Goal: Task Accomplishment & Management: Complete application form

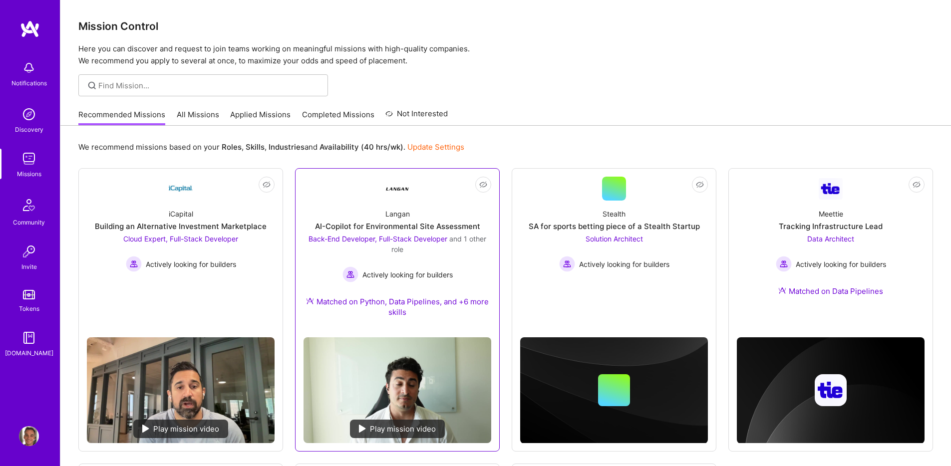
click at [435, 224] on div "AI-Copilot for Environmental Site Assessment" at bounding box center [397, 226] width 165 height 10
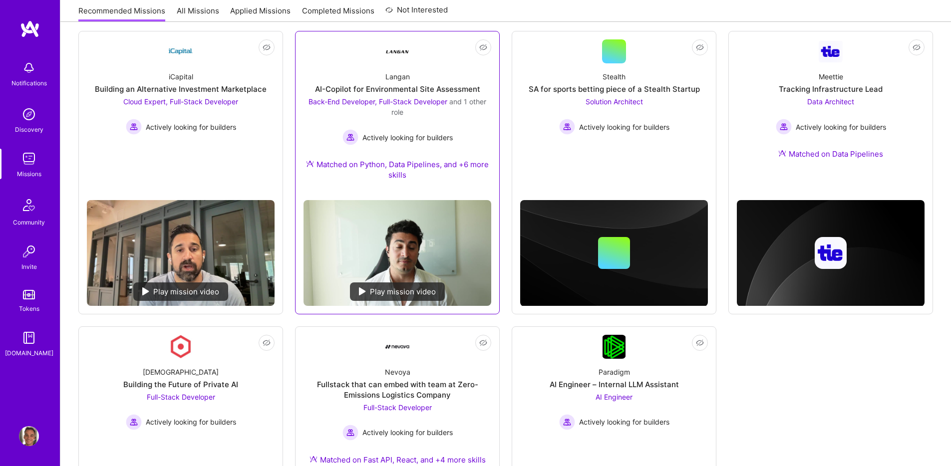
scroll to position [138, 0]
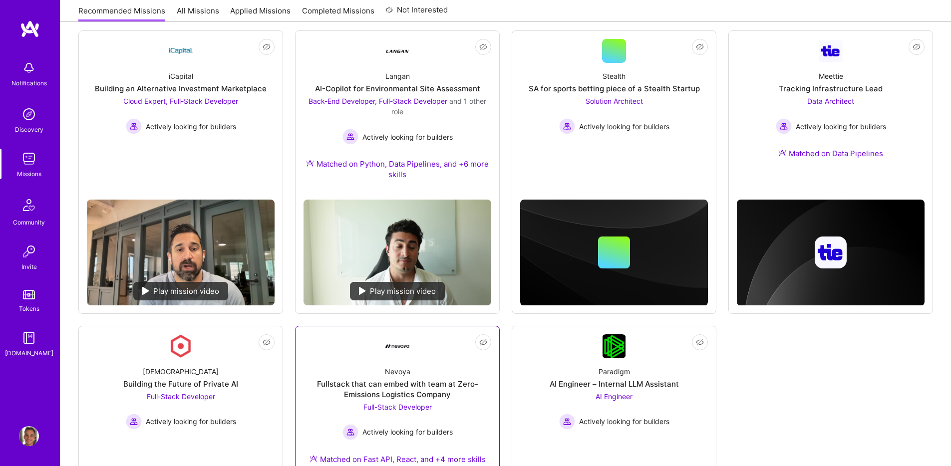
click at [440, 372] on div "Nevoya Fullstack that can embed with team at Zero-Emissions Logistics Company F…" at bounding box center [398, 417] width 188 height 118
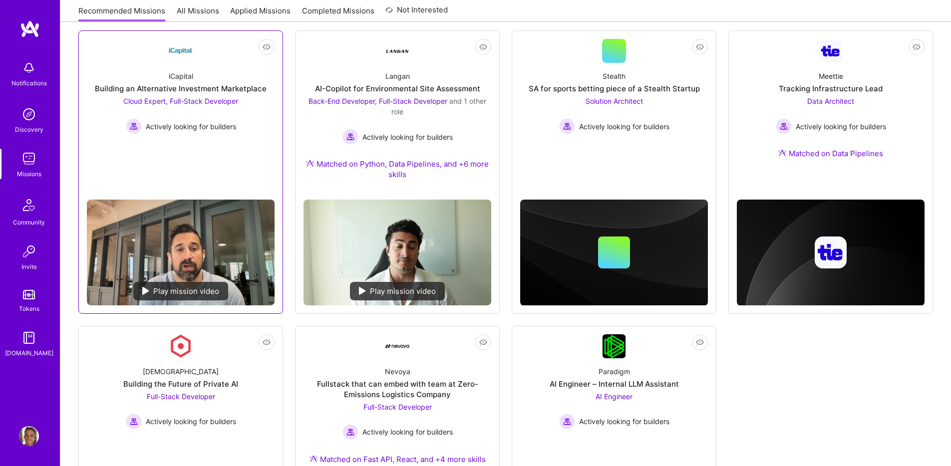
click at [248, 85] on div "Building an Alternative Investment Marketplace" at bounding box center [181, 88] width 172 height 10
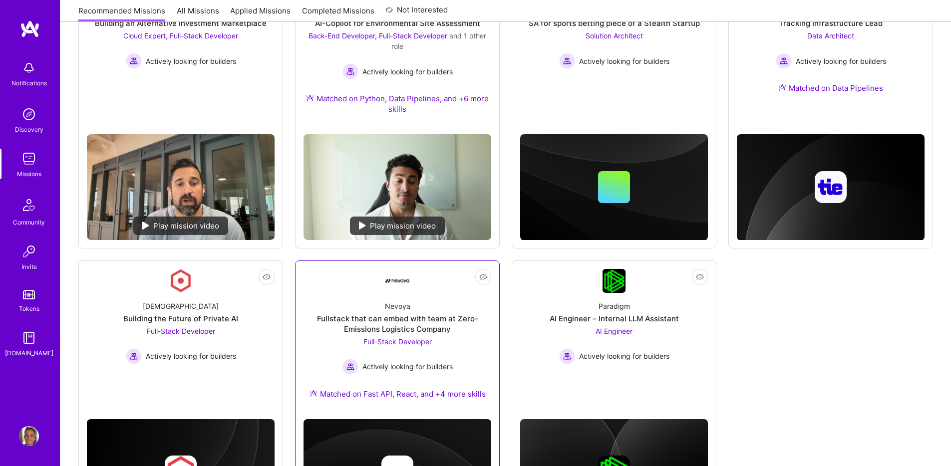
scroll to position [294, 0]
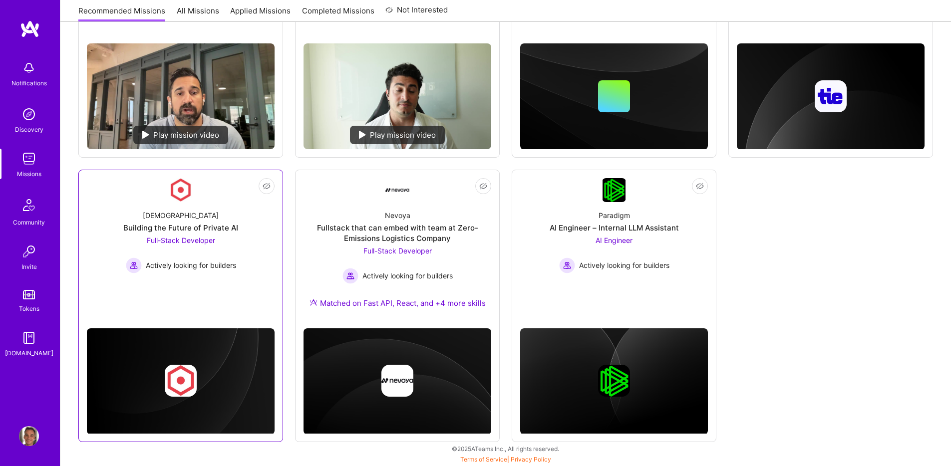
click at [210, 210] on div "Kynismos Building the Future of Private AI Full-Stack Developer Actively lookin…" at bounding box center [181, 237] width 188 height 71
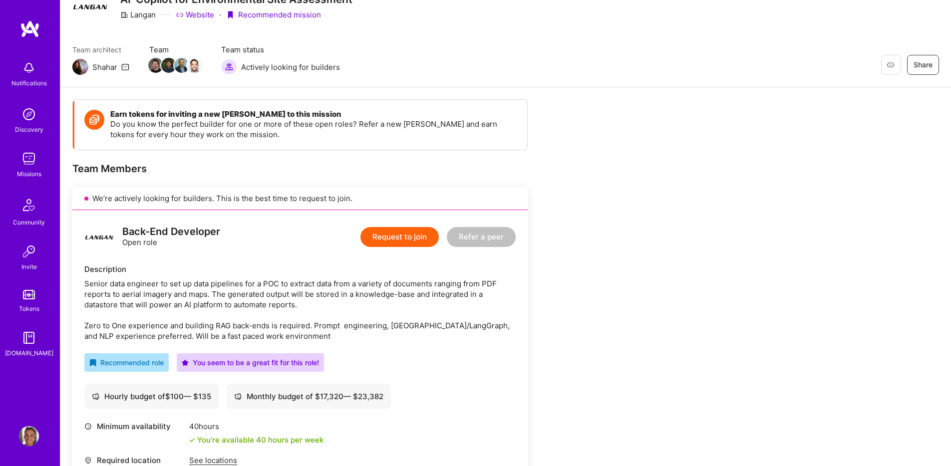
scroll to position [74, 0]
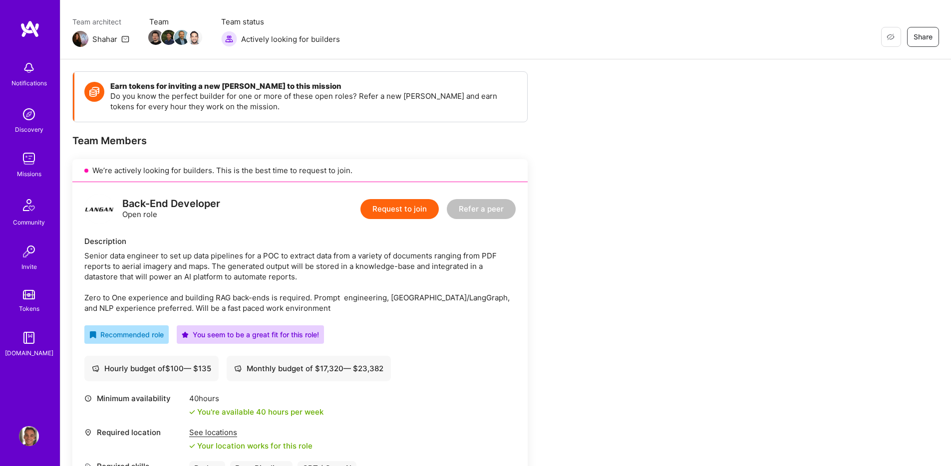
click at [22, 63] on img at bounding box center [29, 68] width 20 height 20
click at [26, 159] on img at bounding box center [29, 159] width 20 height 20
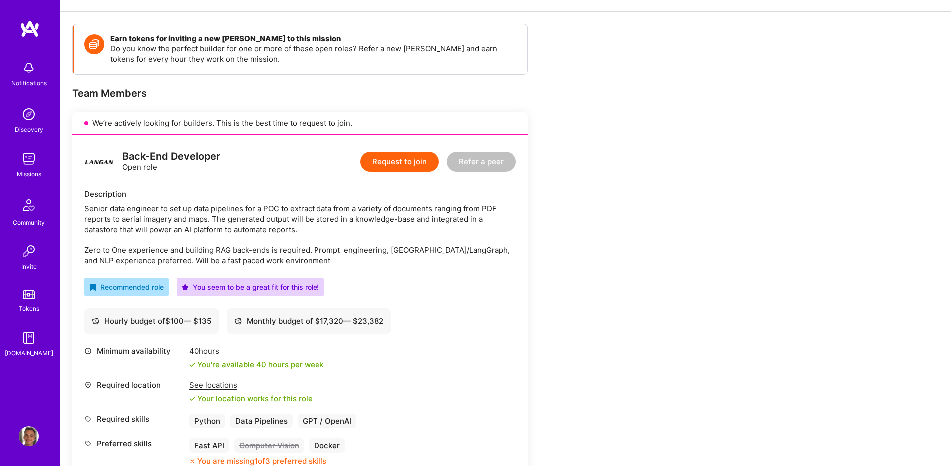
scroll to position [83, 0]
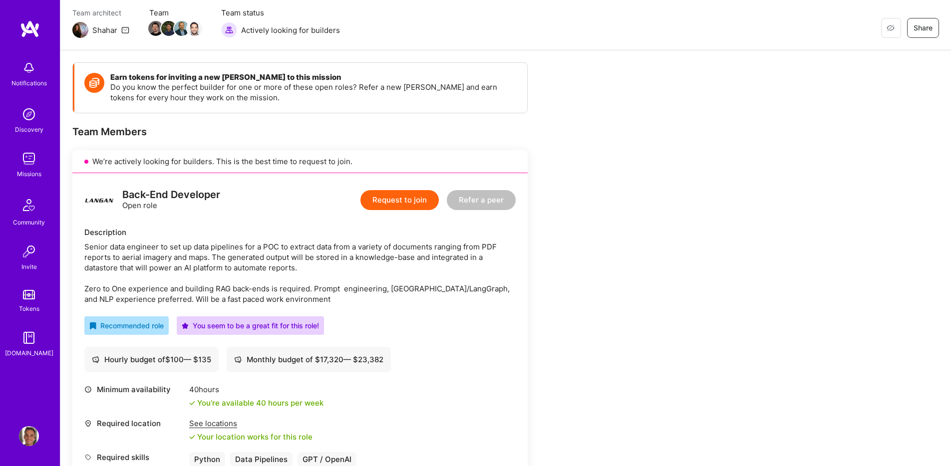
click at [399, 202] on button "Request to join" at bounding box center [399, 200] width 78 height 20
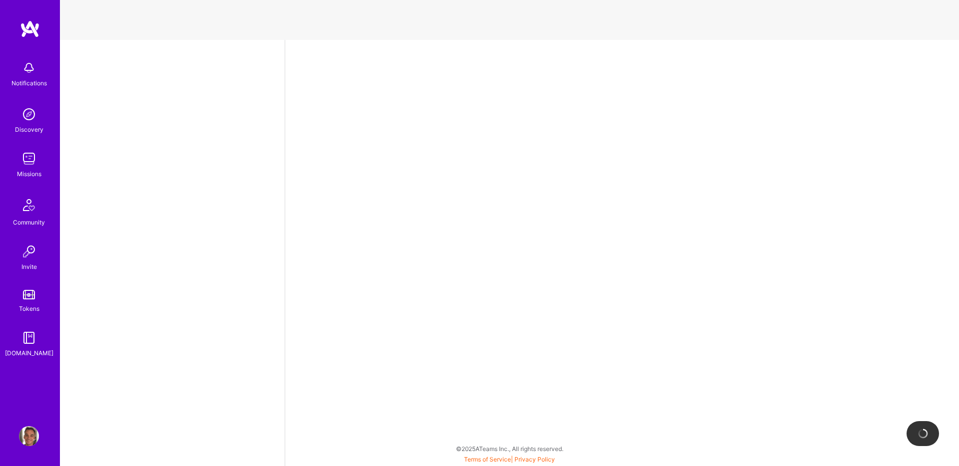
select select "US"
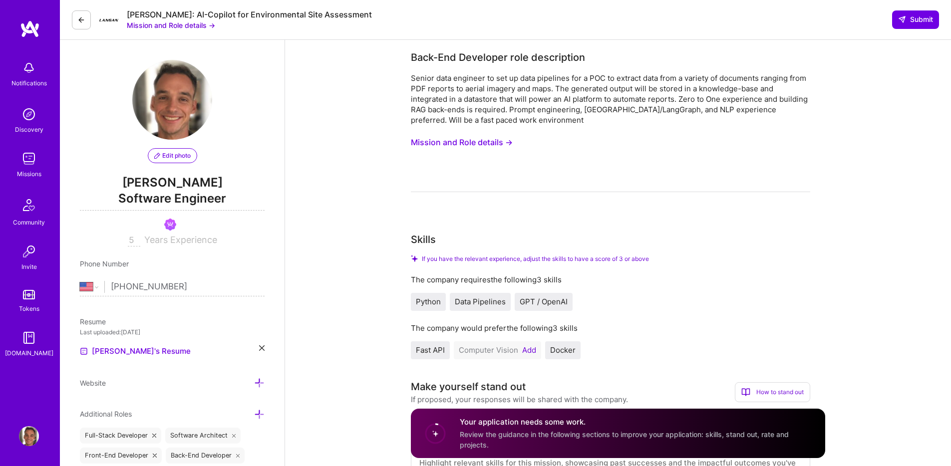
click at [533, 347] on button "Add" at bounding box center [529, 351] width 14 height 8
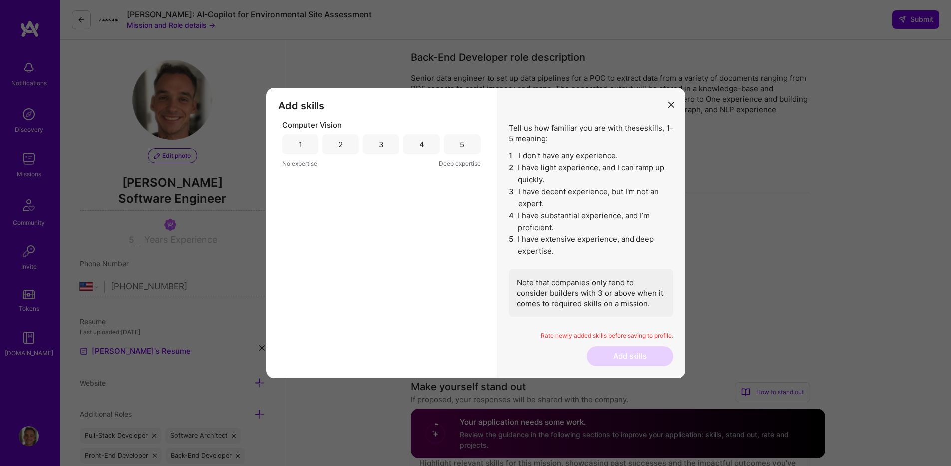
click at [419, 139] on div "4" at bounding box center [421, 144] width 5 height 10
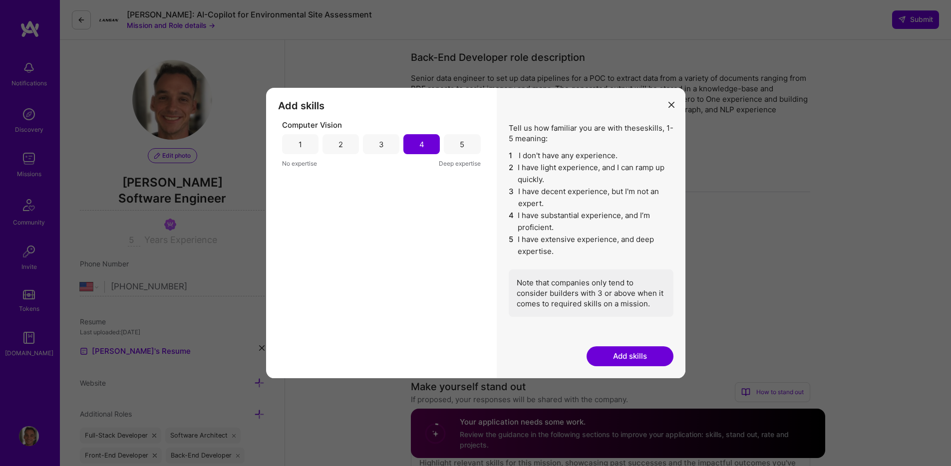
click at [461, 142] on div "5" at bounding box center [462, 144] width 4 height 10
click at [631, 355] on button "Add skills" at bounding box center [630, 357] width 87 height 20
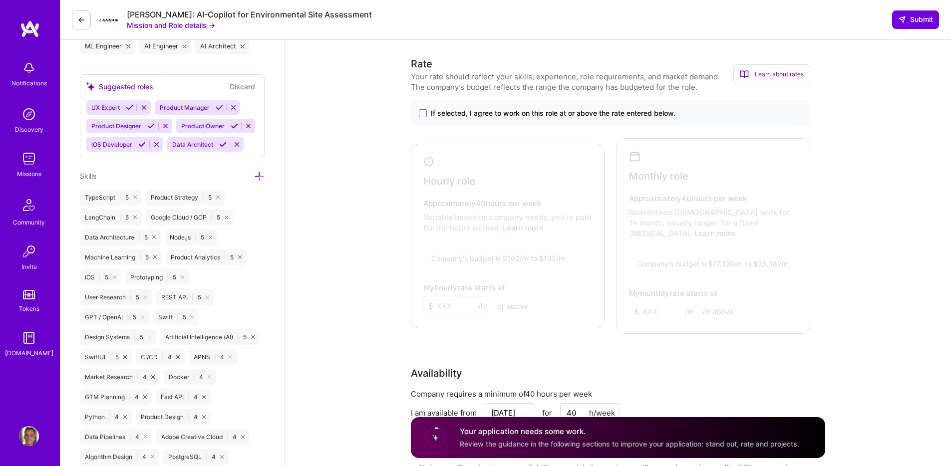
scroll to position [446, 0]
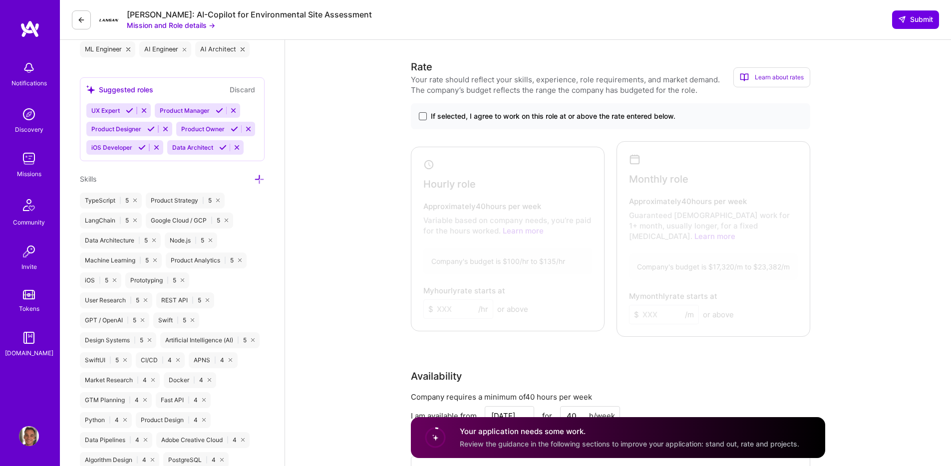
click at [424, 113] on span at bounding box center [423, 116] width 8 height 8
click at [0, 0] on input "If selected, I agree to work on this role at or above the rate entered below." at bounding box center [0, 0] width 0 height 0
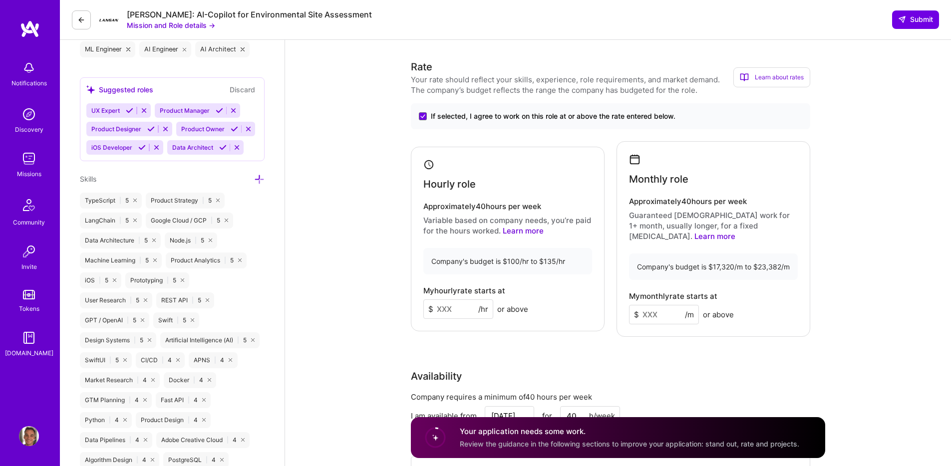
click at [466, 305] on input at bounding box center [458, 309] width 70 height 19
type input "100"
click at [668, 305] on input at bounding box center [664, 314] width 70 height 19
type input "17"
type input "5"
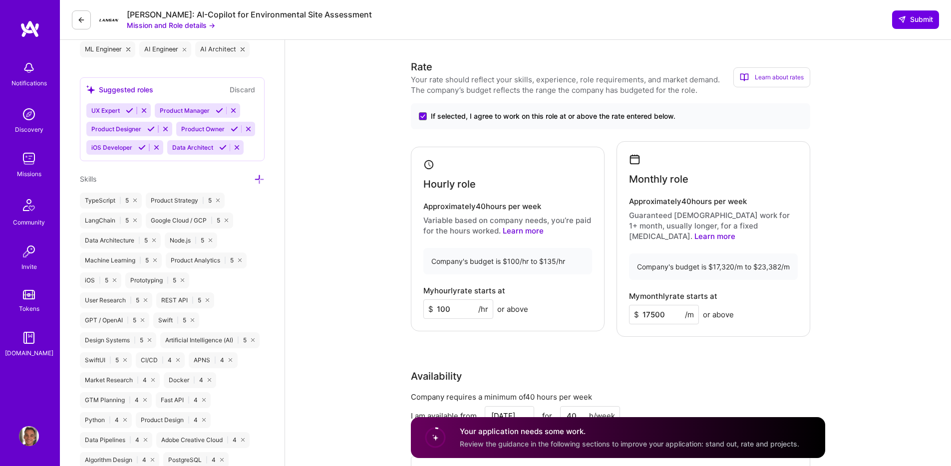
type input "17500"
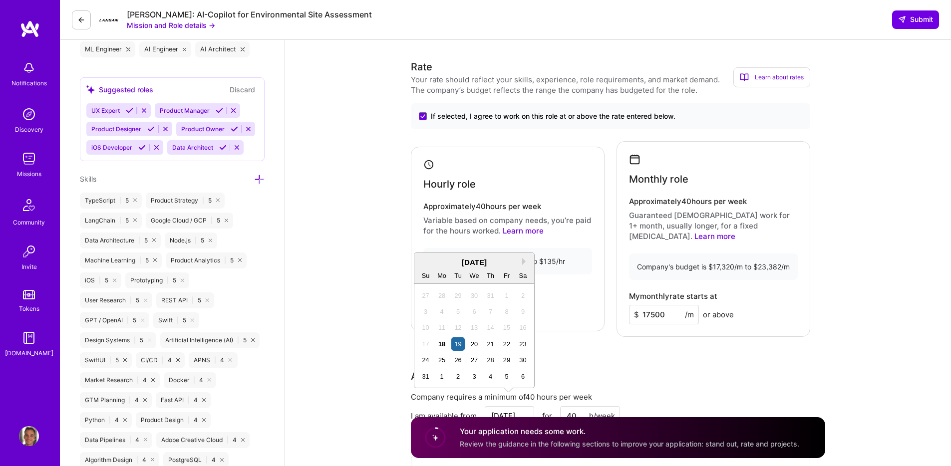
scroll to position [602, 0]
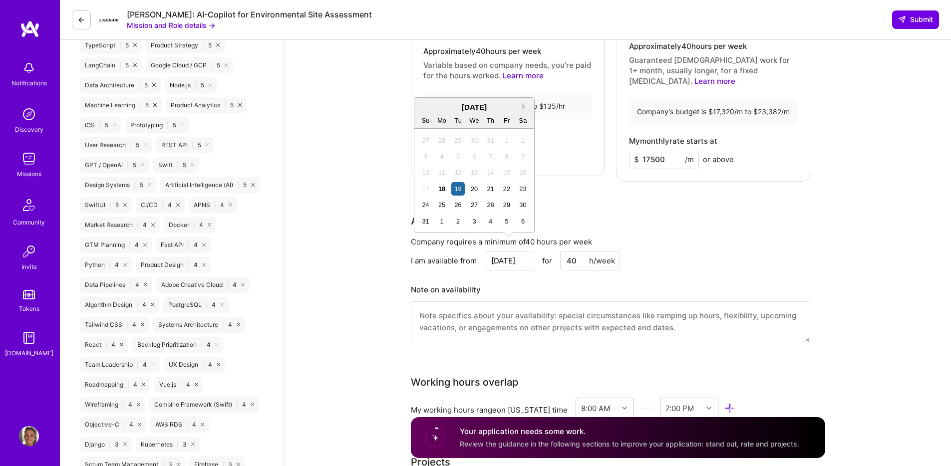
click at [575, 303] on textarea at bounding box center [610, 322] width 399 height 41
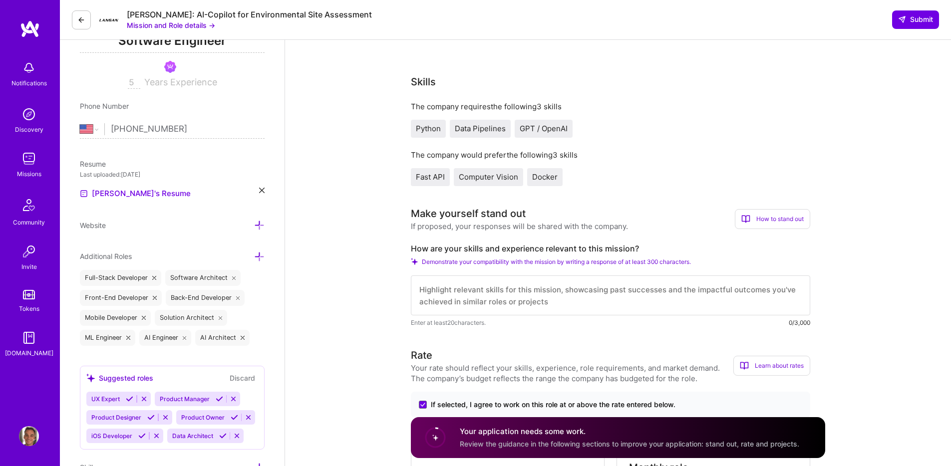
scroll to position [0, 0]
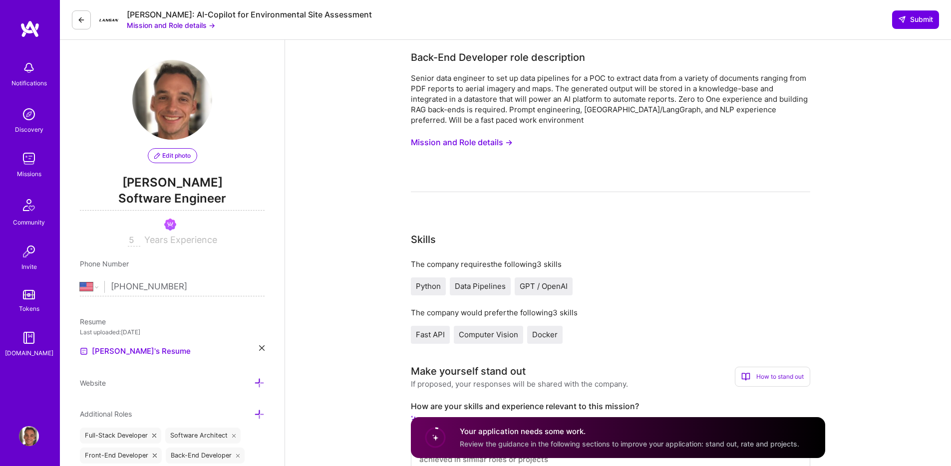
click at [474, 145] on button "Mission and Role details →" at bounding box center [462, 142] width 102 height 18
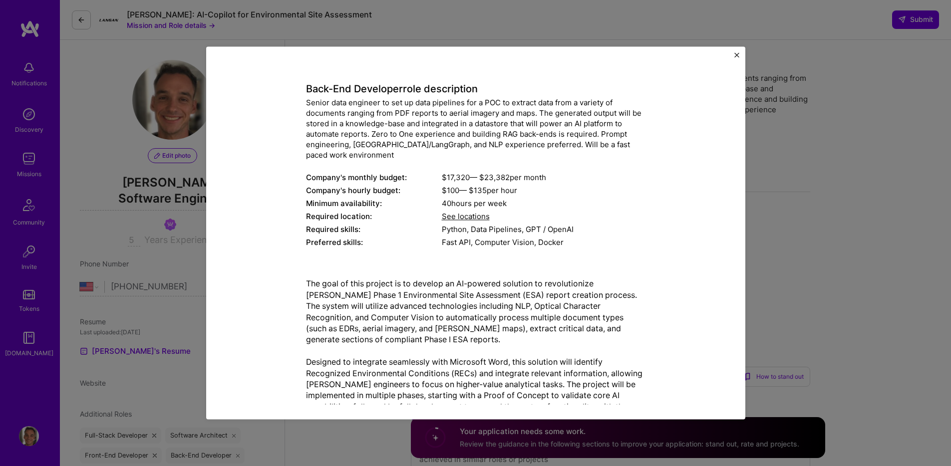
scroll to position [48, 0]
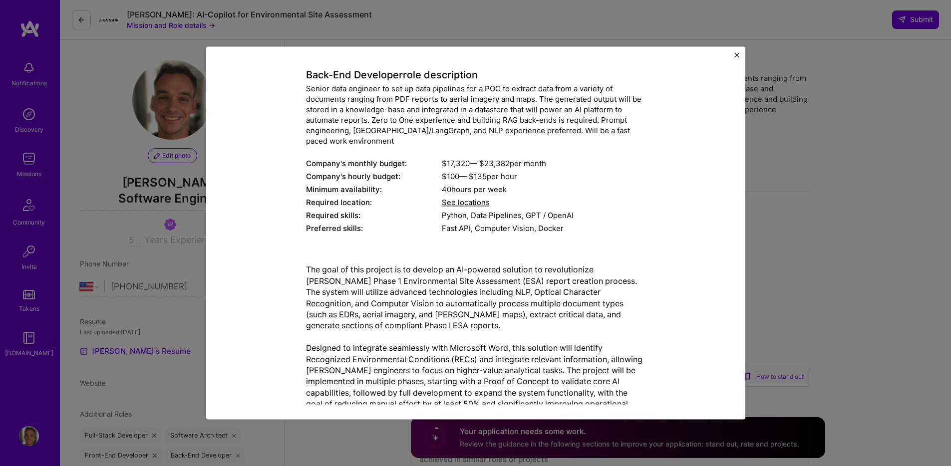
click at [446, 306] on p "The goal of this project is to develop an AI-powered solution to revolutionize …" at bounding box center [476, 360] width 340 height 190
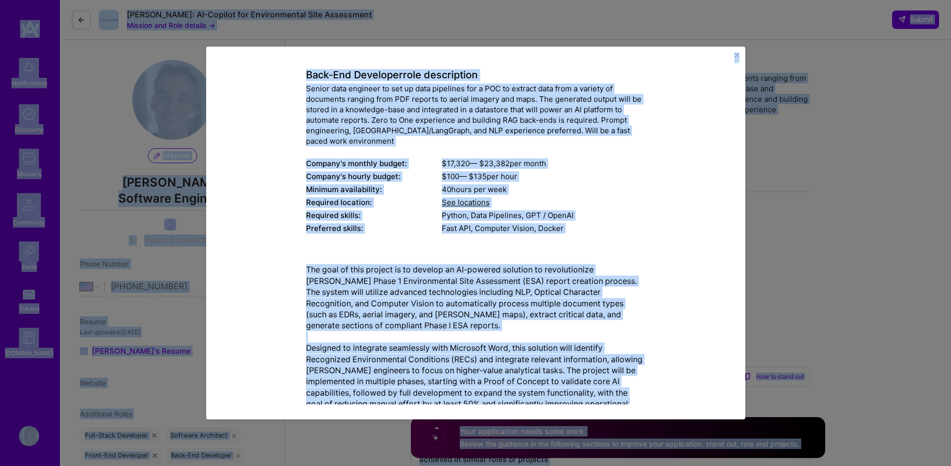
copy body "Notifications Discovery Missions Community Invite Tokens A.Guide Profile Close …"
click at [531, 299] on p "The goal of this project is to develop an AI-powered solution to revolutionize …" at bounding box center [476, 360] width 340 height 190
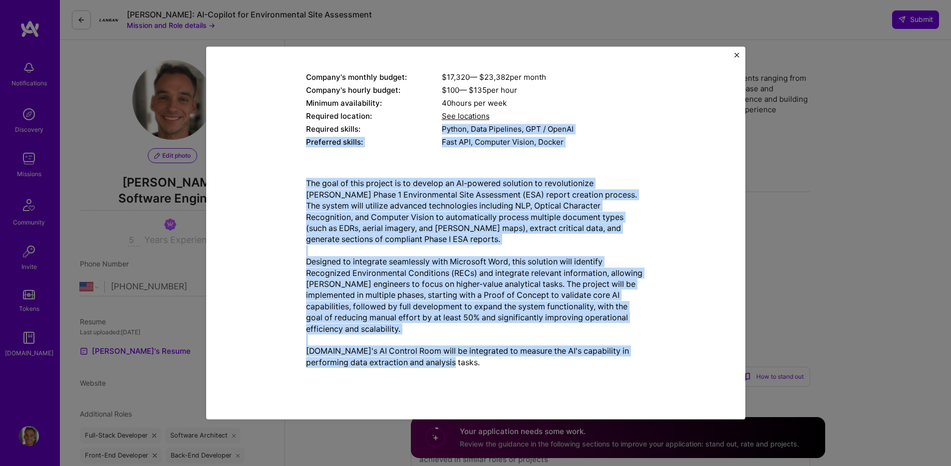
scroll to position [0, 0]
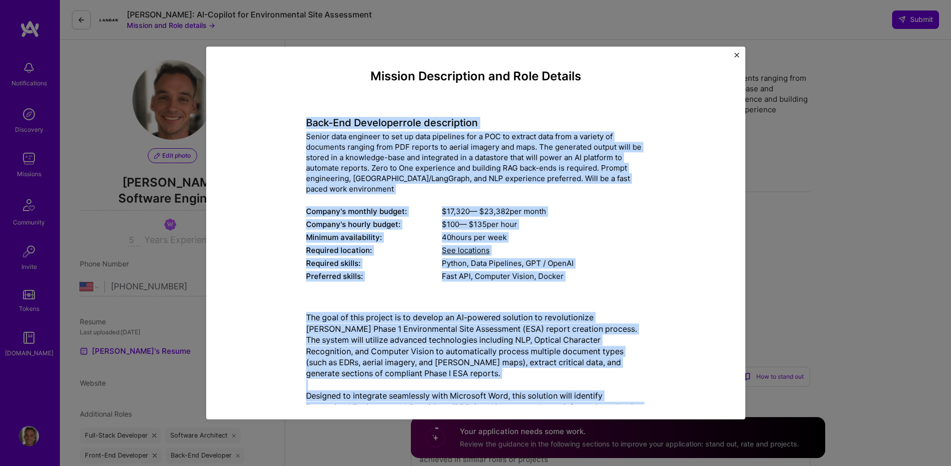
drag, startPoint x: 453, startPoint y: 184, endPoint x: 292, endPoint y: 122, distance: 172.3
click at [292, 122] on div "Mission Description and Role Details Back-End Developer role description Senior…" at bounding box center [475, 390] width 493 height 642
copy div "Back-End Developer role description Senior data engineer to set up data pipelin…"
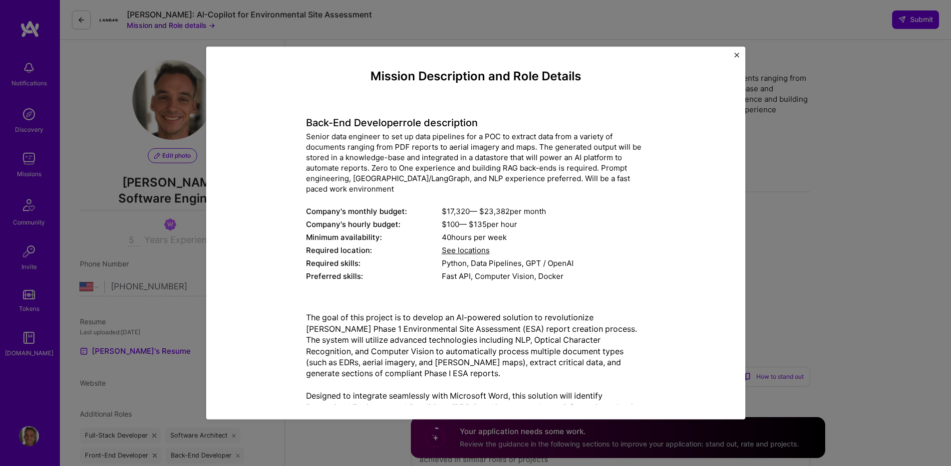
click at [740, 55] on div "Mission Description and Role Details Back-End Developer role description Senior…" at bounding box center [475, 232] width 539 height 373
click at [734, 55] on img "Close" at bounding box center [736, 54] width 5 height 5
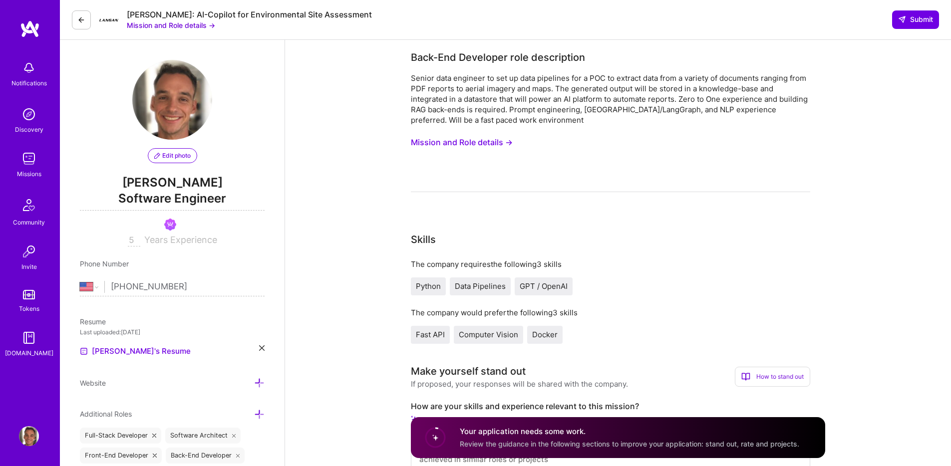
click at [269, 16] on div "Langan: AI-Copilot for Environmental Site Assessment" at bounding box center [249, 14] width 245 height 10
click at [268, 16] on div "Langan: AI-Copilot for Environmental Site Assessment" at bounding box center [249, 14] width 245 height 10
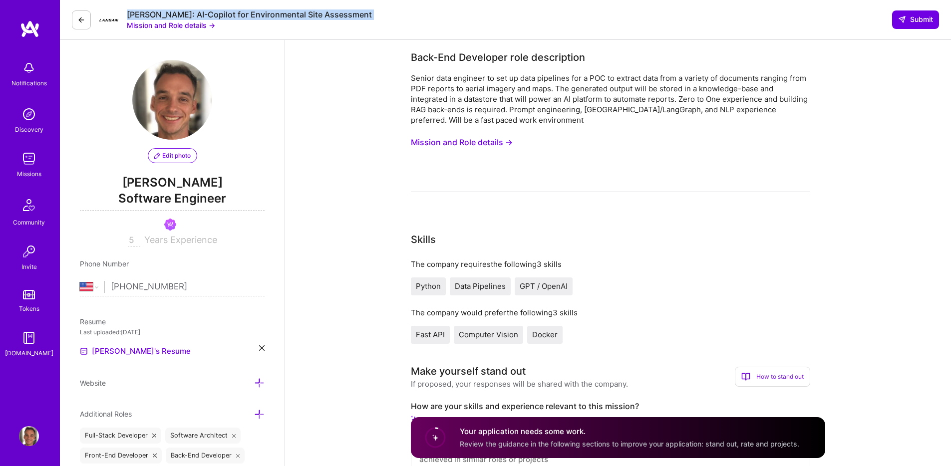
click at [268, 16] on div "Langan: AI-Copilot for Environmental Site Assessment" at bounding box center [249, 14] width 245 height 10
copy div "Langan: AI-Copilot for Environmental Site Assessment"
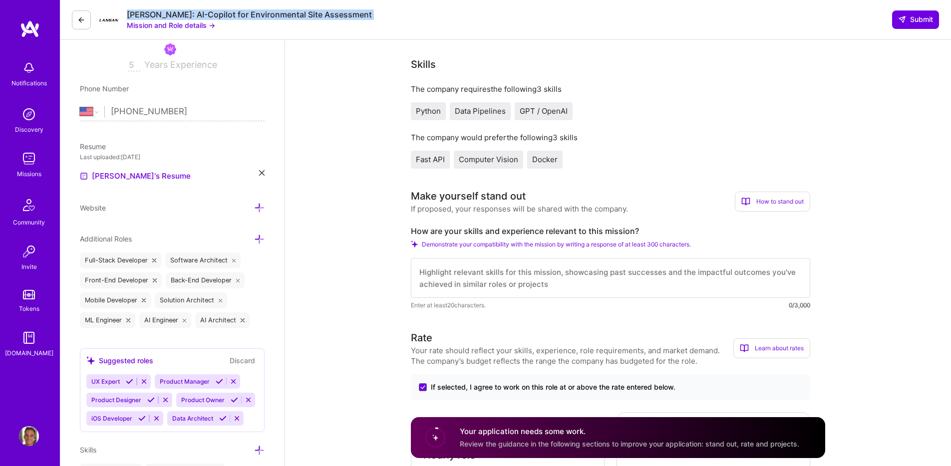
click at [474, 226] on label "How are your skills and experience relevant to this mission?" at bounding box center [610, 231] width 399 height 10
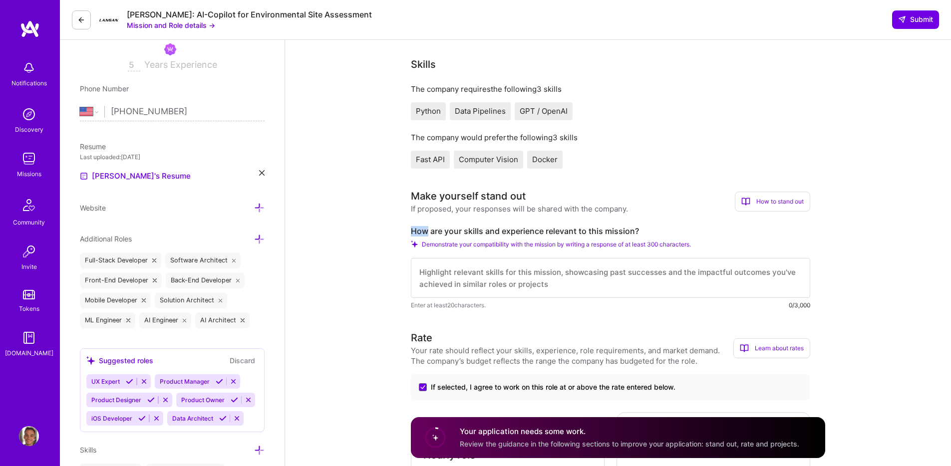
click at [474, 226] on label "How are your skills and experience relevant to this mission?" at bounding box center [610, 231] width 399 height 10
copy label "How are your skills and experience relevant to this mission?"
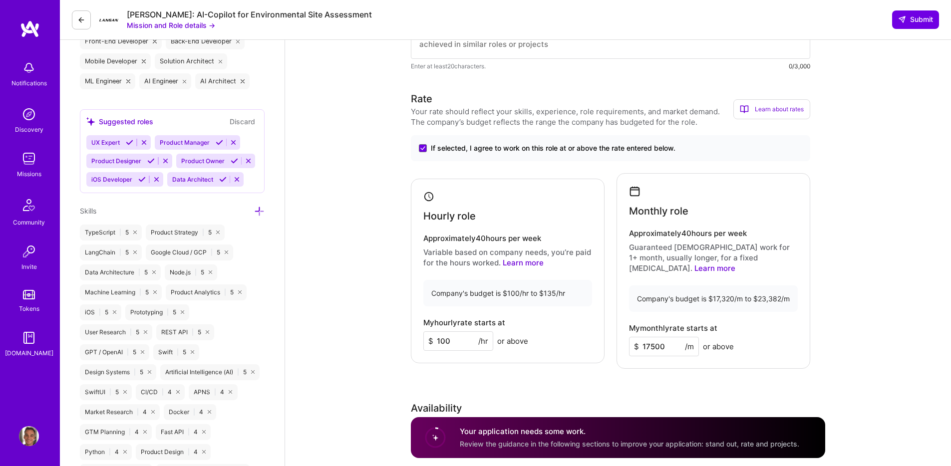
scroll to position [442, 0]
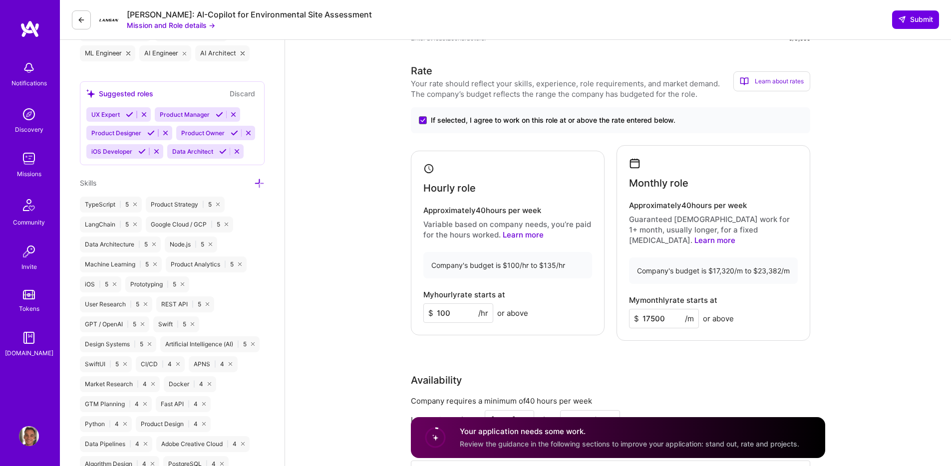
click at [455, 306] on input "100" at bounding box center [458, 313] width 70 height 19
type input "110"
click at [657, 311] on input "17500" at bounding box center [664, 318] width 70 height 19
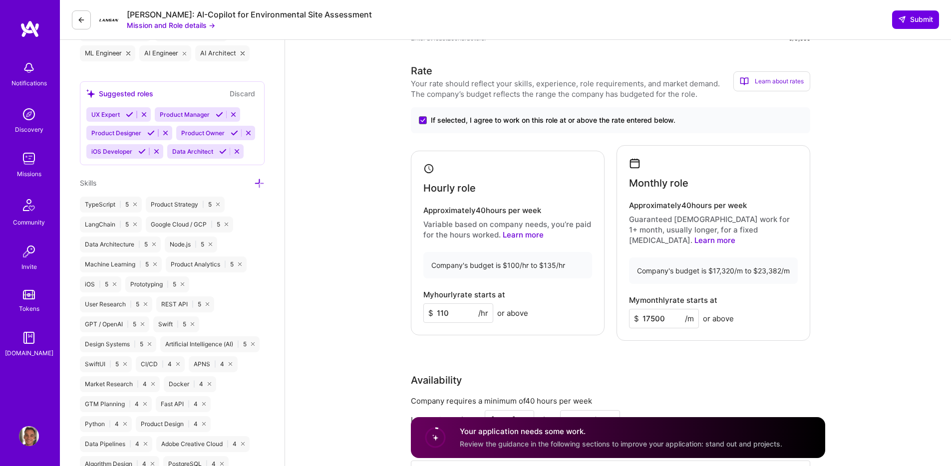
click at [657, 311] on input "17500" at bounding box center [664, 318] width 70 height 19
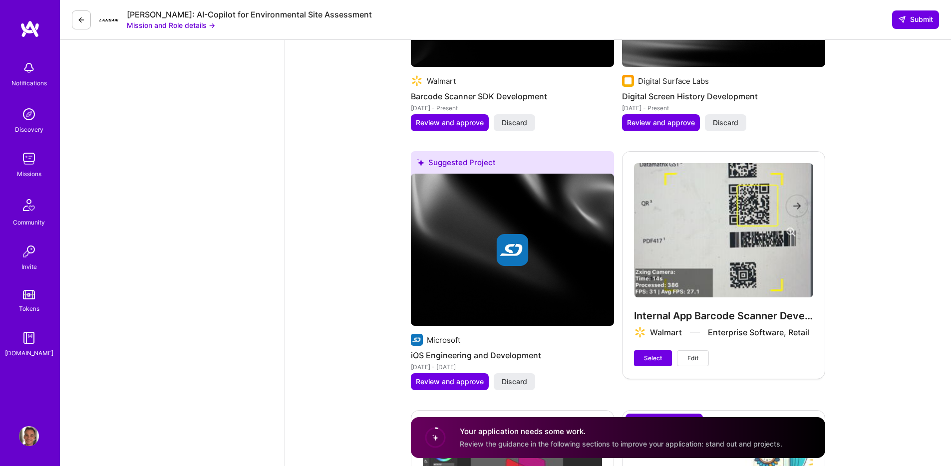
scroll to position [1542, 0]
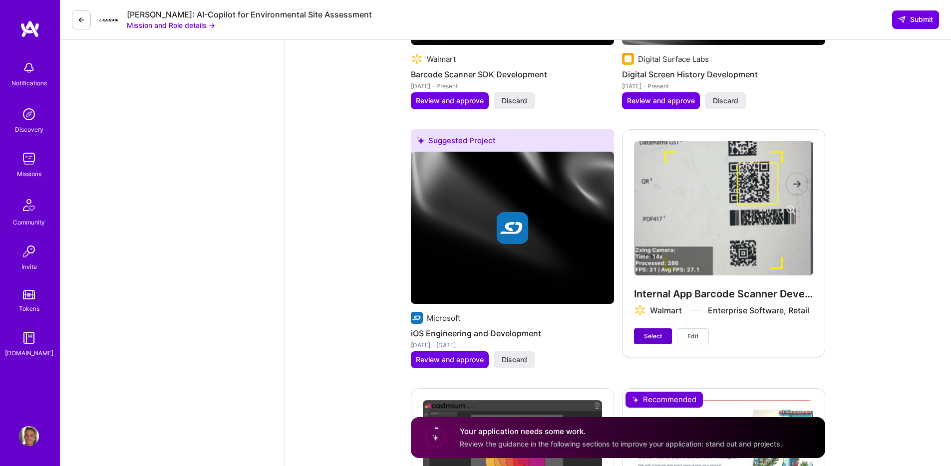
click at [651, 332] on span "Select" at bounding box center [653, 336] width 18 height 9
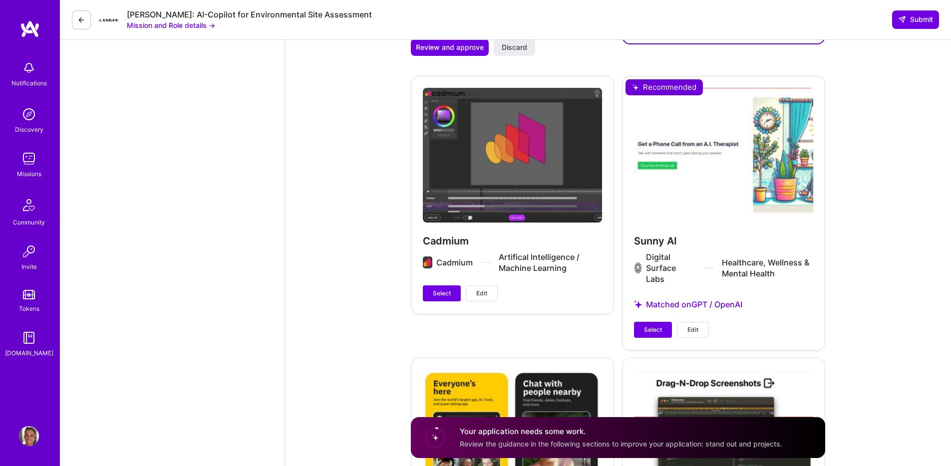
scroll to position [1856, 0]
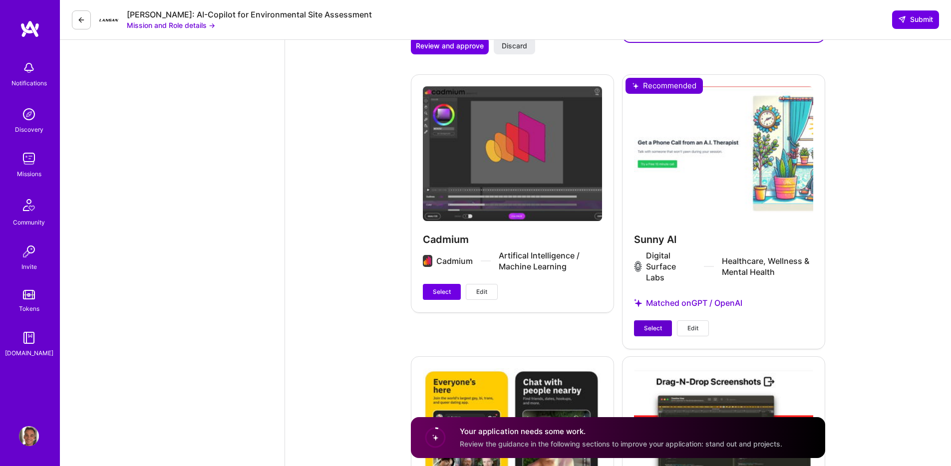
click at [648, 324] on span "Select" at bounding box center [653, 328] width 18 height 9
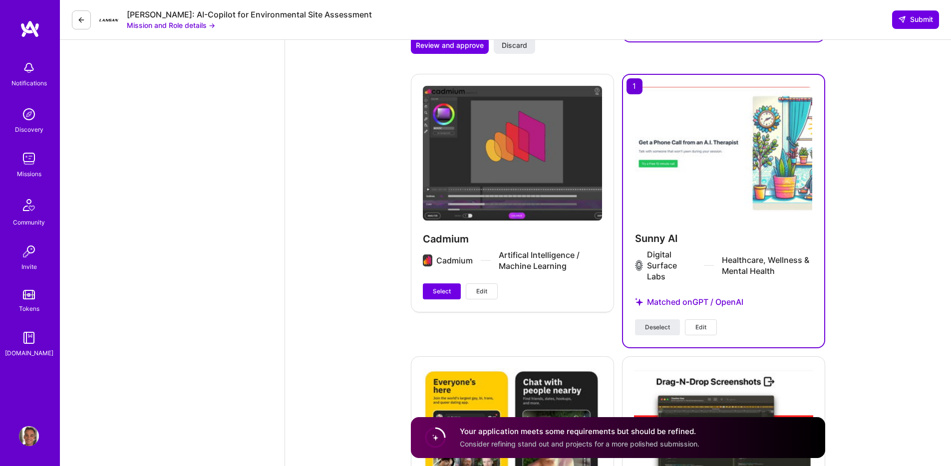
scroll to position [1821, 0]
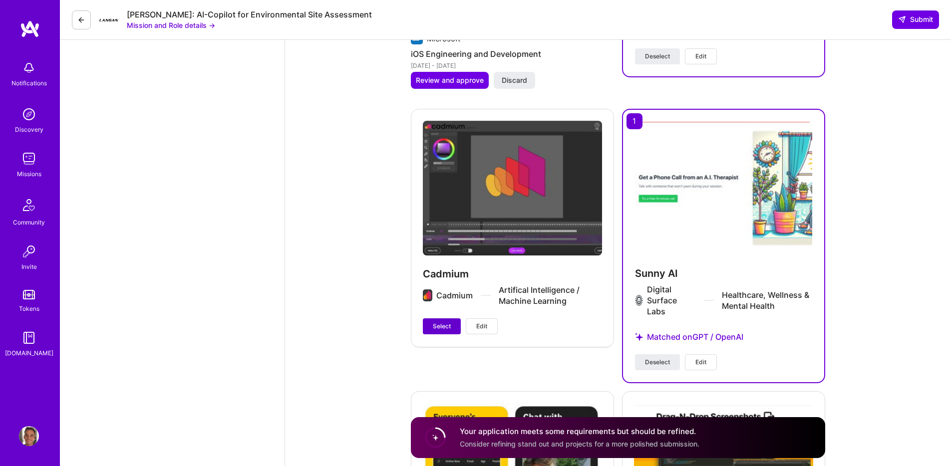
click at [438, 322] on span "Select" at bounding box center [442, 326] width 18 height 9
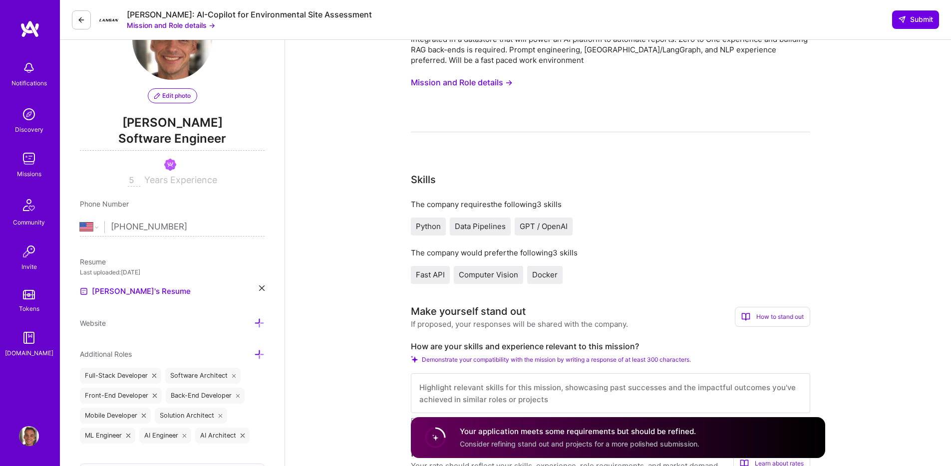
scroll to position [173, 0]
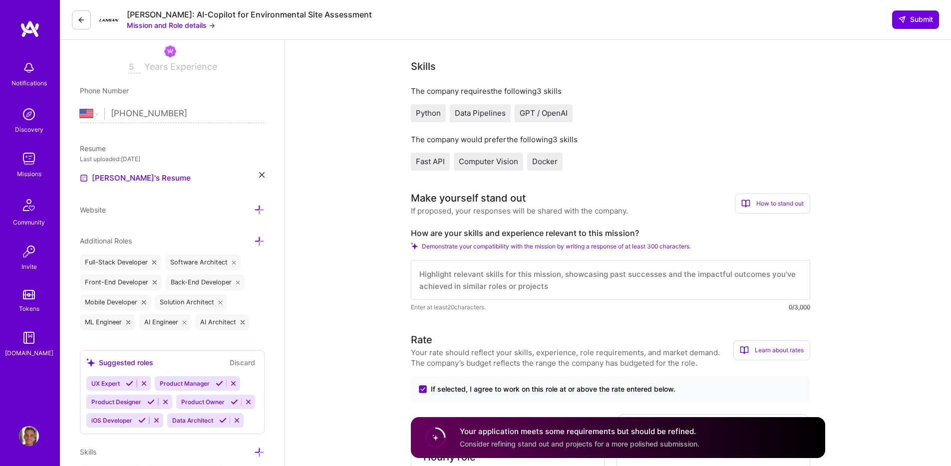
click at [513, 277] on textarea at bounding box center [610, 280] width 399 height 40
click at [514, 277] on textarea at bounding box center [610, 280] width 399 height 40
paste textarea "Langan Team, I’ve designed and implemented 5 AI projects. These include a scree…"
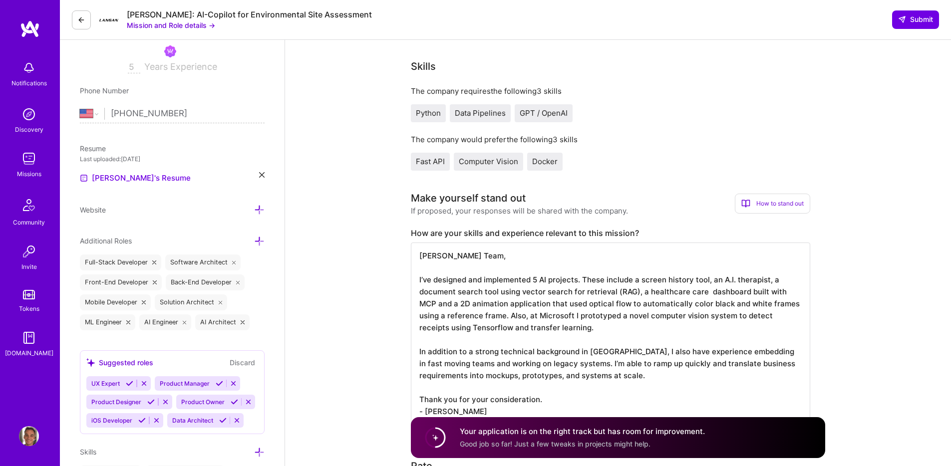
scroll to position [0, 0]
click at [604, 284] on textarea "Langan Team, I’ve designed and implemented 5 AI projects. These include a scree…" at bounding box center [610, 335] width 399 height 184
click at [579, 306] on textarea "Langan Team, I’ve designed and implemented 5 AI projects. These include a scree…" at bounding box center [610, 335] width 399 height 184
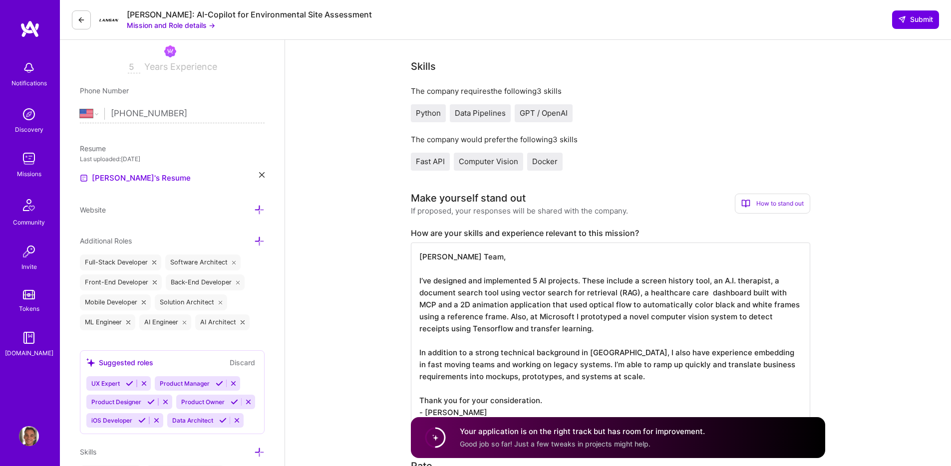
click at [579, 306] on textarea "Langan Team, I’ve designed and implemented 5 AI projects. These include a scree…" at bounding box center [610, 335] width 399 height 184
click at [703, 293] on textarea "Langan Team, I’ve designed and implemented 5 AI projects. These include a scree…" at bounding box center [610, 335] width 399 height 184
click at [474, 306] on textarea "Langan Team, I’ve designed and implemented 5 AI projects. These include a scree…" at bounding box center [610, 335] width 399 height 184
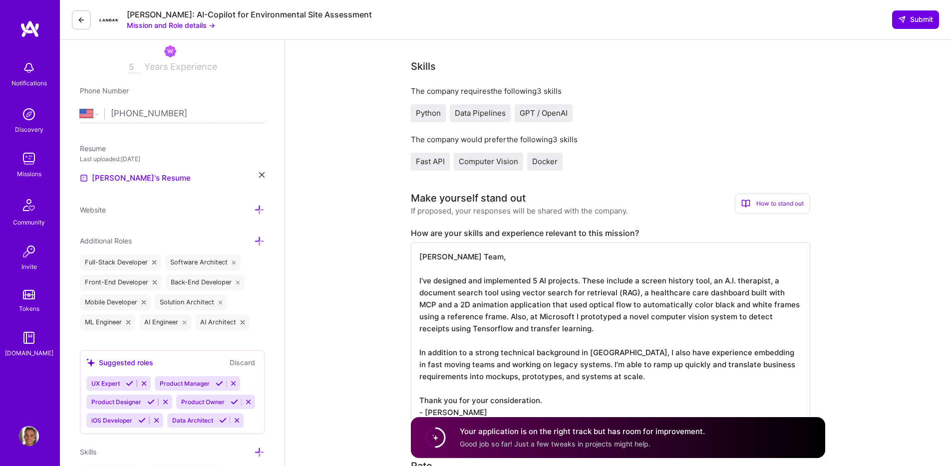
click at [474, 306] on textarea "Langan Team, I’ve designed and implemented 5 AI projects. These include a scree…" at bounding box center [610, 335] width 399 height 184
click at [533, 314] on textarea "Langan Team, I’ve designed and implemented 5 AI projects. These include a scree…" at bounding box center [610, 335] width 399 height 184
click at [594, 316] on textarea "Langan Team, I’ve designed and implemented 5 AI projects. These include a scree…" at bounding box center [610, 335] width 399 height 184
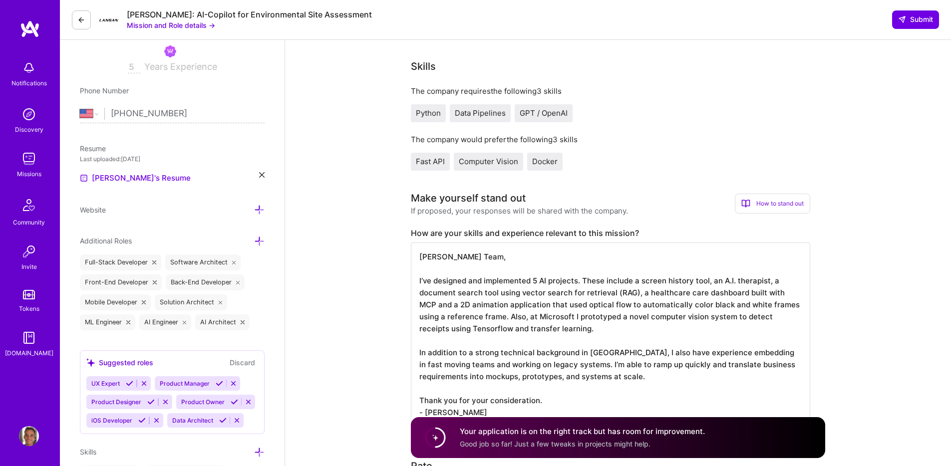
click at [594, 316] on textarea "Langan Team, I’ve designed and implemented 5 AI projects. These include a scree…" at bounding box center [610, 335] width 399 height 184
click at [606, 323] on textarea "Langan Team, I’ve designed and implemented 5 AI projects. These include a scree…" at bounding box center [610, 335] width 399 height 184
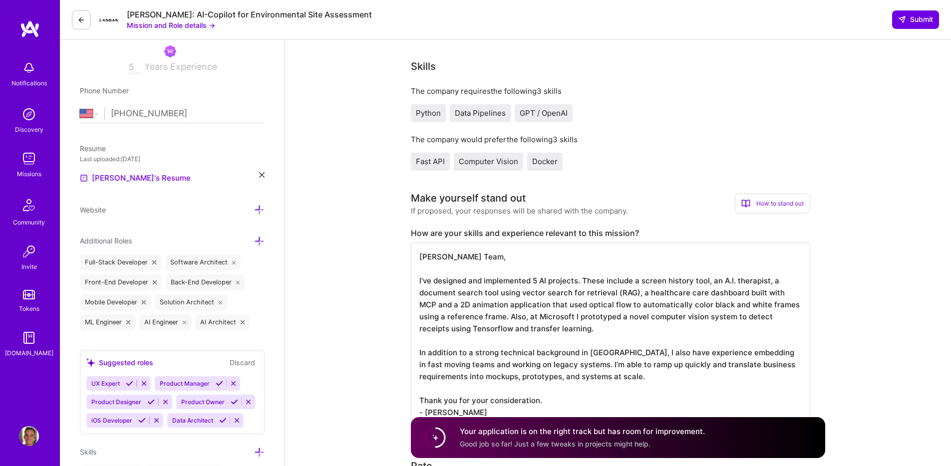
click at [584, 307] on textarea "Langan Team, I’ve designed and implemented 5 AI projects. These include a scree…" at bounding box center [610, 335] width 399 height 184
click at [594, 327] on textarea "Langan Team, I’ve designed and implemented 5 AI projects. These include a scree…" at bounding box center [610, 335] width 399 height 184
click at [697, 307] on textarea "Langan Team, I’ve designed and implemented 5 AI projects. These include a scree…" at bounding box center [610, 335] width 399 height 184
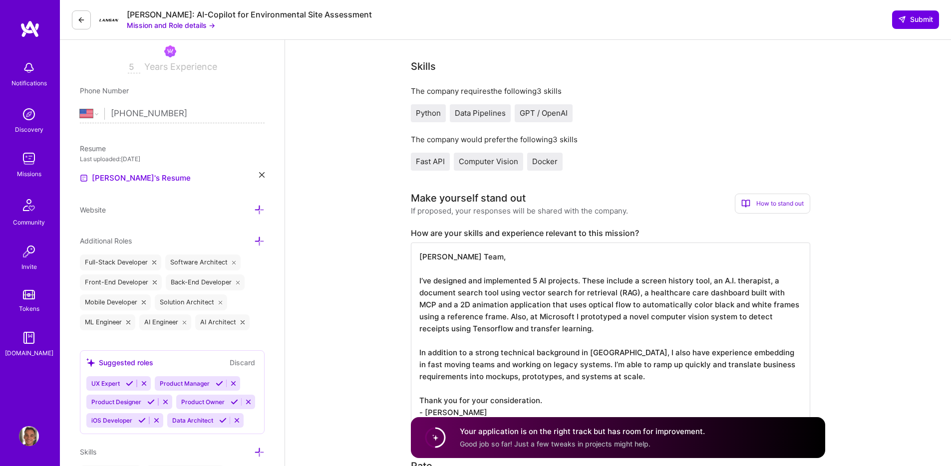
click at [697, 307] on textarea "Langan Team, I’ve designed and implemented 5 AI projects. These include a scree…" at bounding box center [610, 335] width 399 height 184
click at [574, 321] on textarea "Langan Team, I’ve designed and implemented 5 AI projects. These include a scree…" at bounding box center [610, 335] width 399 height 184
click at [473, 320] on textarea "Langan Team, I’ve designed and implemented 5 AI projects. These include a scree…" at bounding box center [610, 335] width 399 height 184
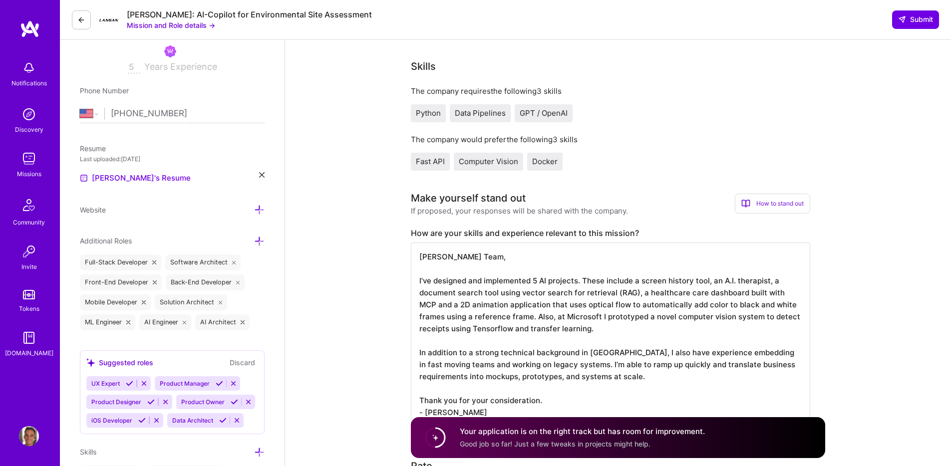
click at [568, 321] on textarea "Langan Team, I’ve designed and implemented 5 AI projects. These include a scree…" at bounding box center [610, 335] width 399 height 184
click at [612, 332] on textarea "Langan Team, I’ve designed and implemented 5 AI projects. These include a scree…" at bounding box center [610, 335] width 399 height 184
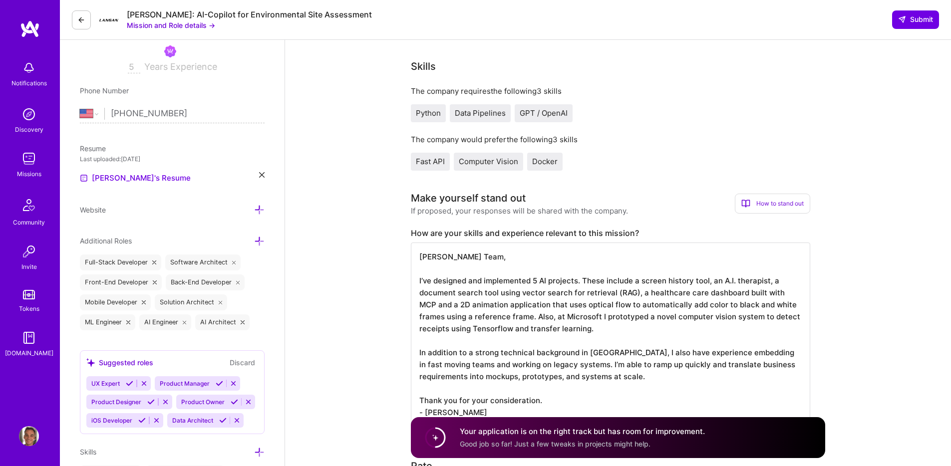
click at [612, 332] on textarea "Langan Team, I’ve designed and implemented 5 AI projects. These include a scree…" at bounding box center [610, 335] width 399 height 184
click at [584, 331] on textarea "Langan Team, I’ve designed and implemented 5 AI projects. These include a scree…" at bounding box center [610, 335] width 399 height 184
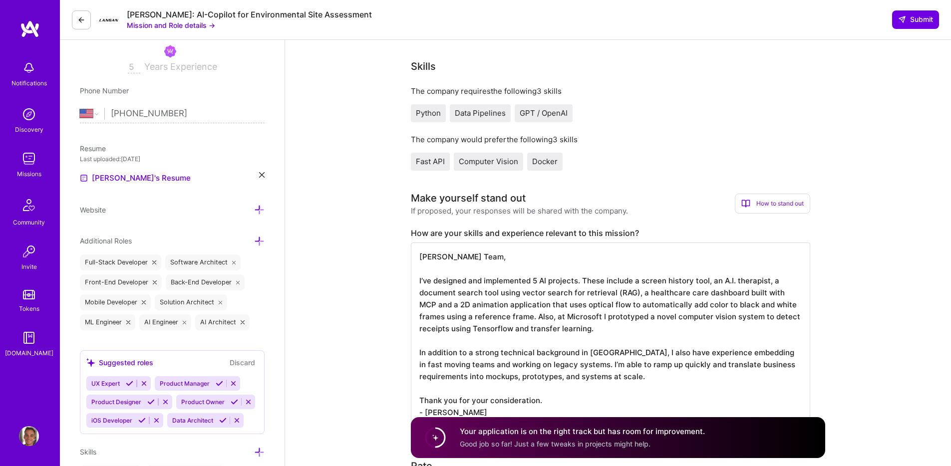
drag, startPoint x: 588, startPoint y: 328, endPoint x: 514, endPoint y: 330, distance: 73.9
click at [471, 331] on textarea "Langan Team, I’ve designed and implemented 5 AI projects. These include a scree…" at bounding box center [610, 335] width 399 height 184
click at [498, 395] on textarea "Langan Team, I’ve designed and implemented 5 AI projects. These include a scree…" at bounding box center [610, 335] width 399 height 184
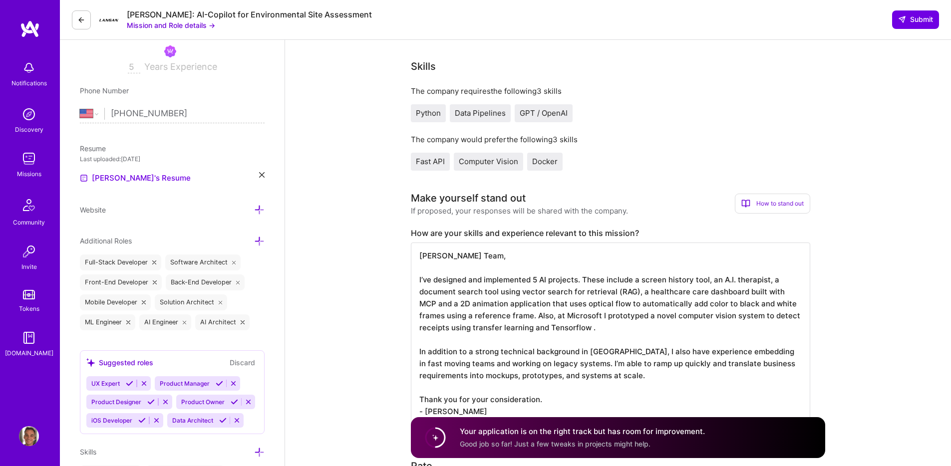
click at [498, 395] on textarea "Langan Team, I’ve designed and implemented 5 AI projects. These include a scree…" at bounding box center [610, 335] width 399 height 184
click at [533, 369] on textarea "Langan Team, I’ve designed and implemented 5 AI projects. These include a scree…" at bounding box center [610, 335] width 399 height 184
click at [534, 387] on textarea "Langan Team, I’ve designed and implemented 5 AI projects. These include a scree…" at bounding box center [610, 335] width 399 height 184
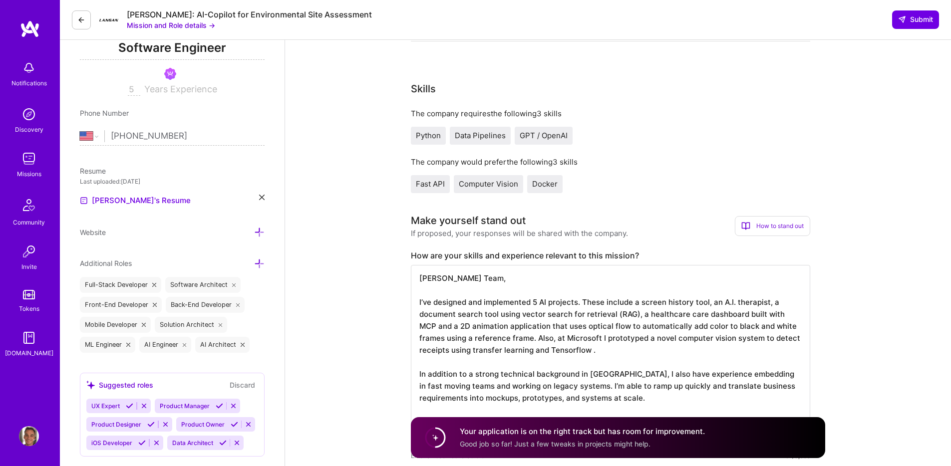
scroll to position [0, 0]
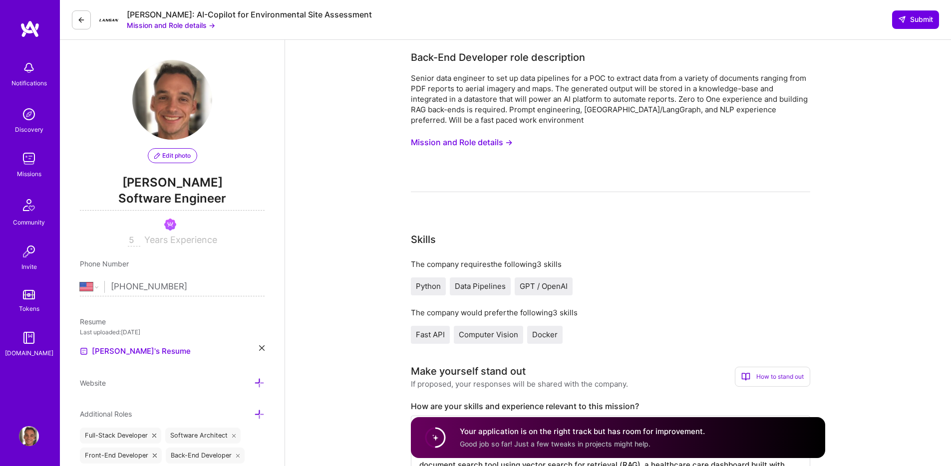
type textarea "Langan Team, I’ve designed and implemented 5 AI projects. These include a scree…"
click at [687, 104] on div "Senior data engineer to set up data pipelines for a POC to extract data from a …" at bounding box center [610, 99] width 399 height 52
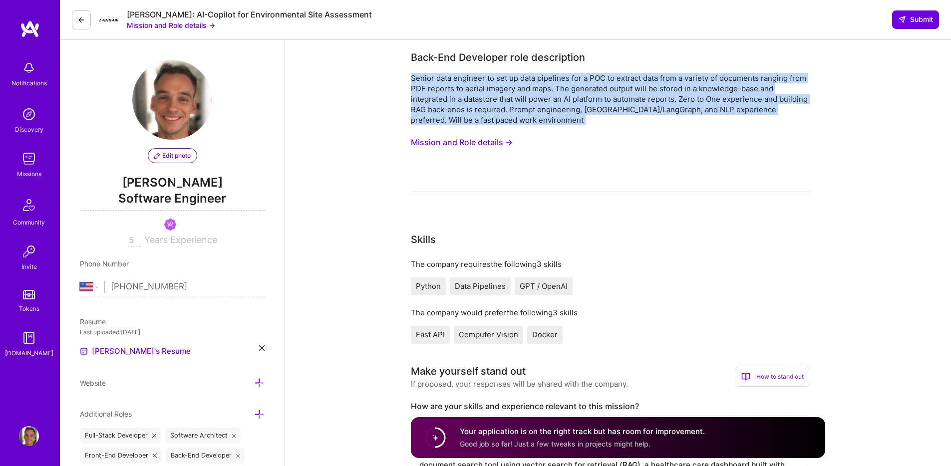
click at [687, 104] on div "Senior data engineer to set up data pipelines for a POC to extract data from a …" at bounding box center [610, 99] width 399 height 52
copy div "Senior data engineer to set up data pipelines for a POC to extract data from a …"
click at [901, 22] on icon at bounding box center [902, 19] width 8 height 8
click at [907, 20] on span "Submit" at bounding box center [915, 19] width 35 height 10
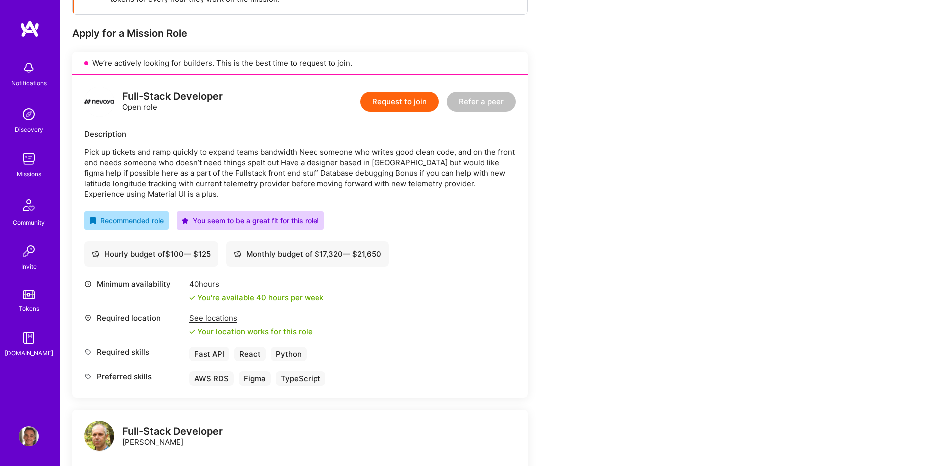
scroll to position [168, 0]
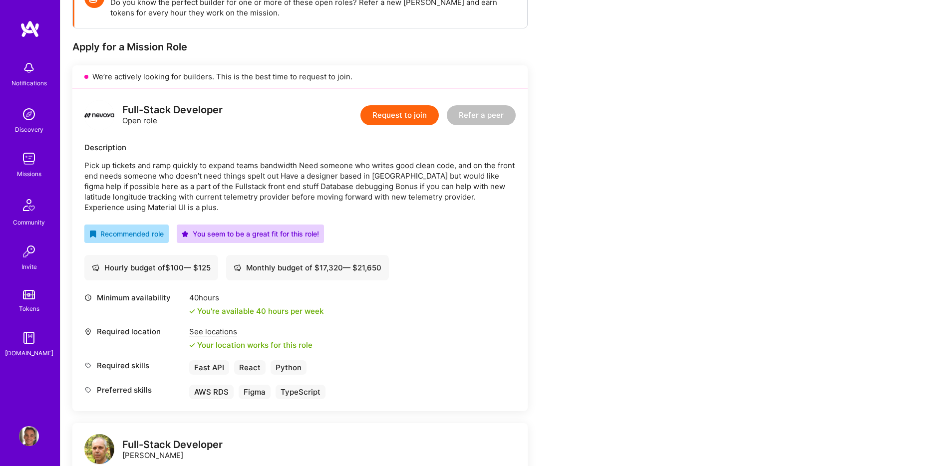
click at [189, 171] on p "Pick up tickets and ramp quickly to expand teams bandwidth Need someone who wri…" at bounding box center [299, 186] width 431 height 52
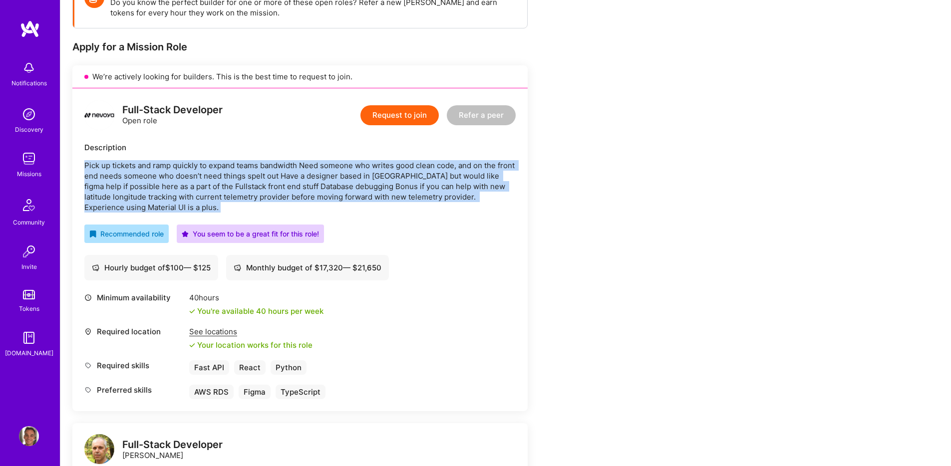
click at [189, 171] on p "Pick up tickets and ramp quickly to expand teams bandwidth Need someone who wri…" at bounding box center [299, 186] width 431 height 52
click at [192, 186] on p "Pick up tickets and ramp quickly to expand teams bandwidth Need someone who wri…" at bounding box center [299, 186] width 431 height 52
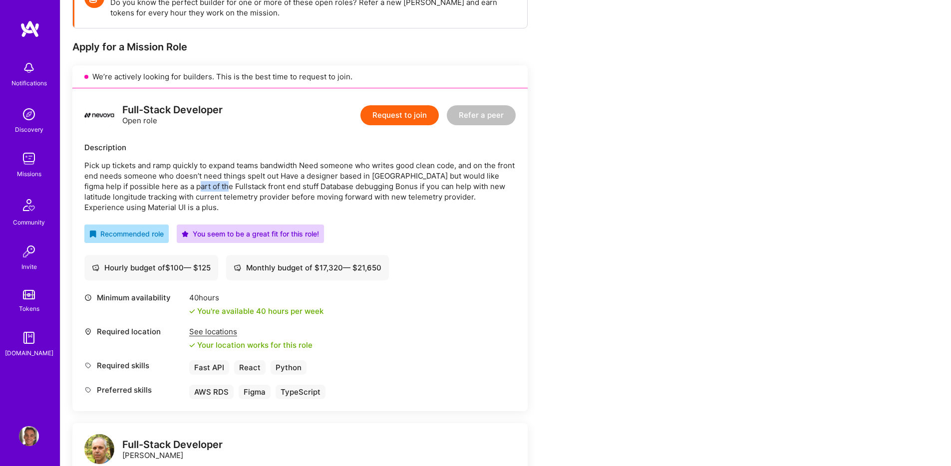
click at [192, 186] on p "Pick up tickets and ramp quickly to expand teams bandwidth Need someone who wri…" at bounding box center [299, 186] width 431 height 52
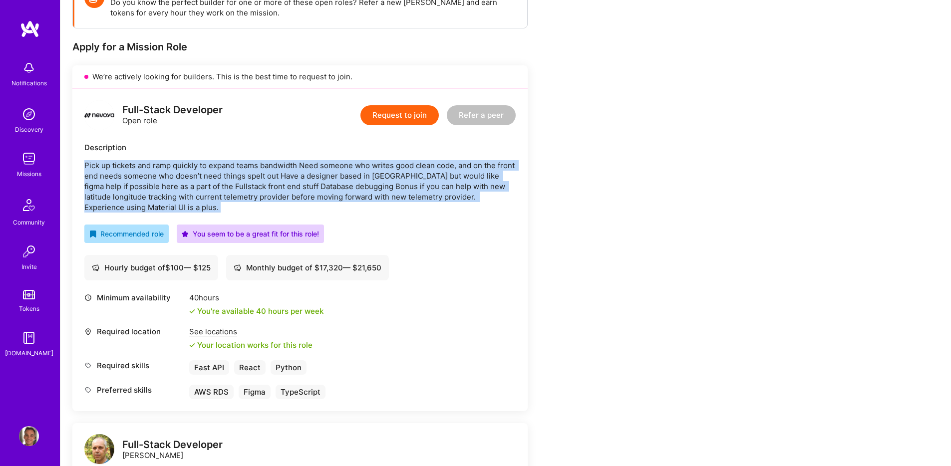
click at [192, 186] on p "Pick up tickets and ramp quickly to expand teams bandwidth Need someone who wri…" at bounding box center [299, 186] width 431 height 52
click at [290, 198] on p "Pick up tickets and ramp quickly to expand teams bandwidth Need someone who wri…" at bounding box center [299, 186] width 431 height 52
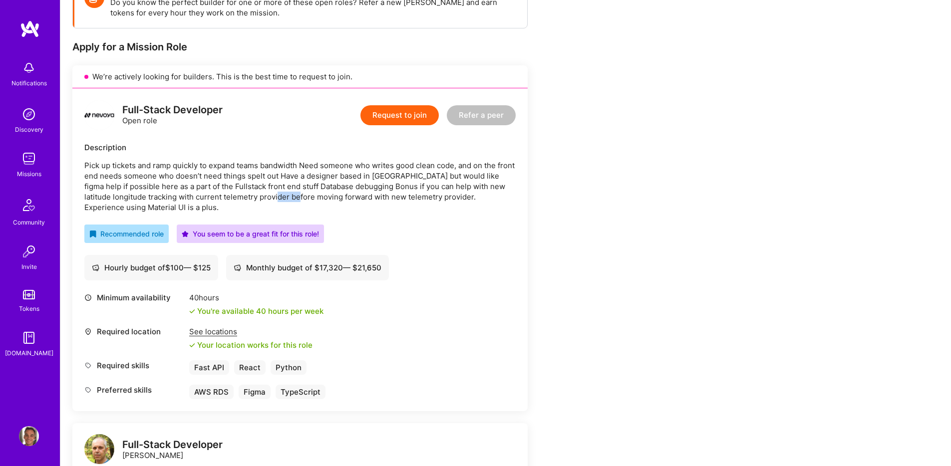
click at [290, 198] on p "Pick up tickets and ramp quickly to expand teams bandwidth Need someone who wri…" at bounding box center [299, 186] width 431 height 52
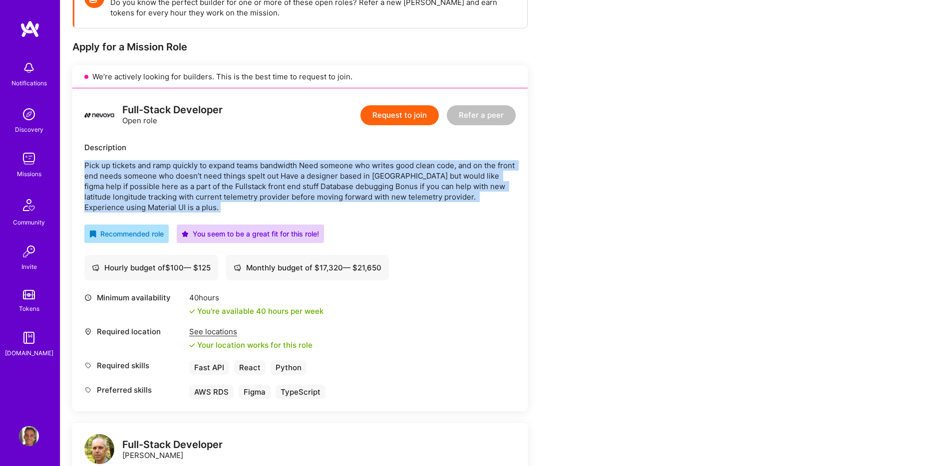
click at [290, 198] on p "Pick up tickets and ramp quickly to expand teams bandwidth Need someone who wri…" at bounding box center [299, 186] width 431 height 52
click at [298, 187] on p "Pick up tickets and ramp quickly to expand teams bandwidth Need someone who wri…" at bounding box center [299, 186] width 431 height 52
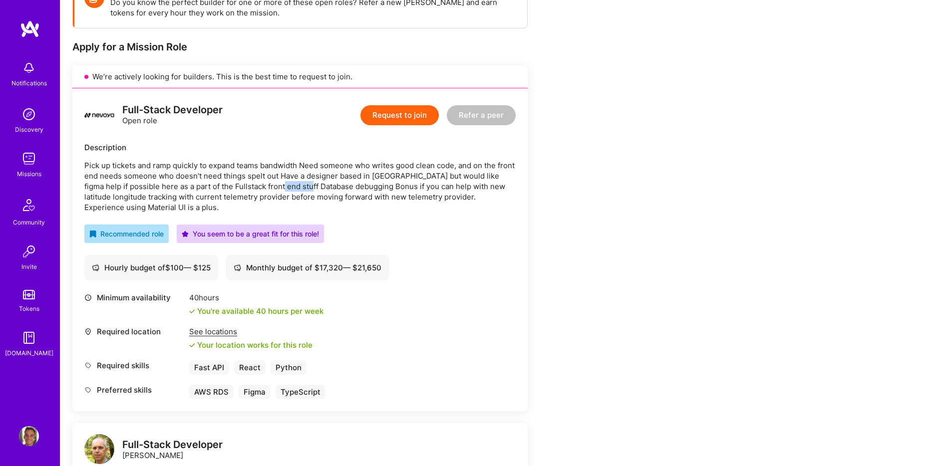
click at [298, 187] on p "Pick up tickets and ramp quickly to expand teams bandwidth Need someone who wri…" at bounding box center [299, 186] width 431 height 52
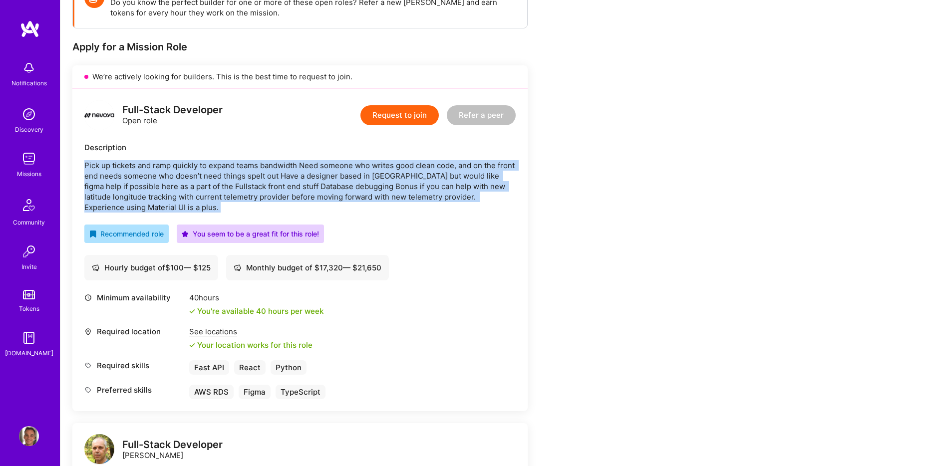
click at [298, 187] on p "Pick up tickets and ramp quickly to expand teams bandwidth Need someone who wri…" at bounding box center [299, 186] width 431 height 52
click at [245, 190] on p "Pick up tickets and ramp quickly to expand teams bandwidth Need someone who wri…" at bounding box center [299, 186] width 431 height 52
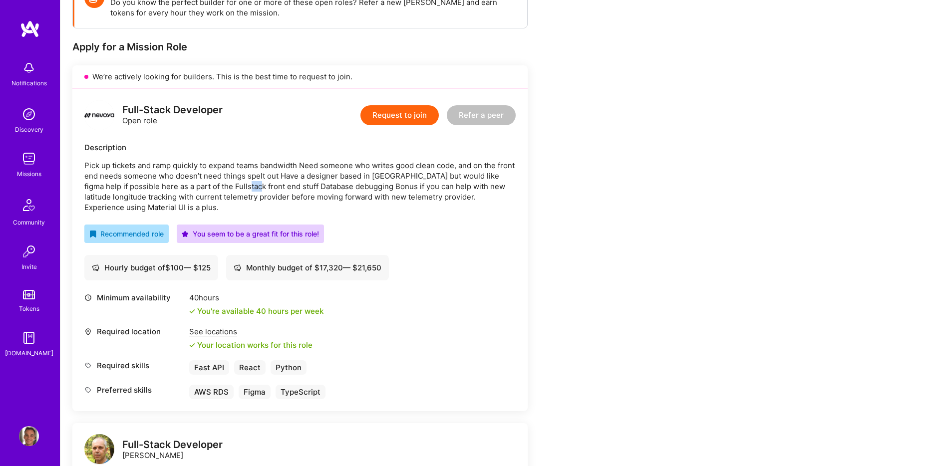
click at [245, 190] on p "Pick up tickets and ramp quickly to expand teams bandwidth Need someone who wri…" at bounding box center [299, 186] width 431 height 52
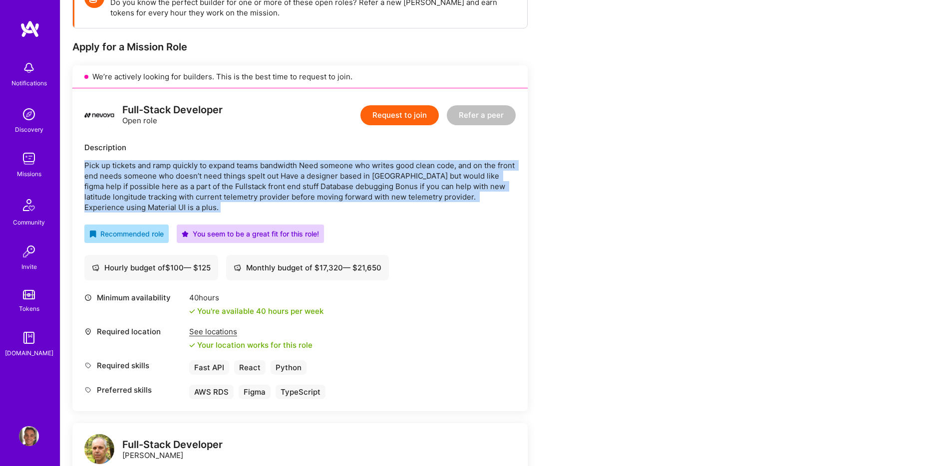
click at [245, 190] on p "Pick up tickets and ramp quickly to expand teams bandwidth Need someone who wri…" at bounding box center [299, 186] width 431 height 52
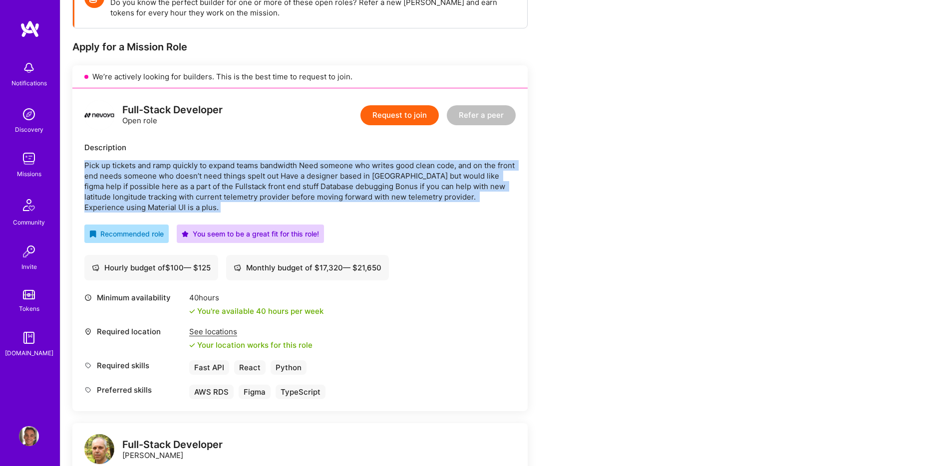
click at [245, 190] on p "Pick up tickets and ramp quickly to expand teams bandwidth Need someone who wri…" at bounding box center [299, 186] width 431 height 52
click at [232, 191] on p "Pick up tickets and ramp quickly to expand teams bandwidth Need someone who wri…" at bounding box center [299, 186] width 431 height 52
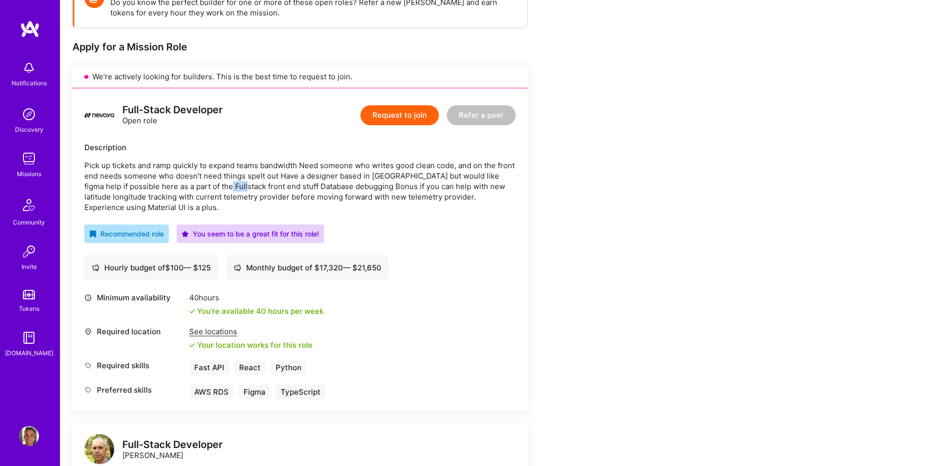
click at [232, 191] on p "Pick up tickets and ramp quickly to expand teams bandwidth Need someone who wri…" at bounding box center [299, 186] width 431 height 52
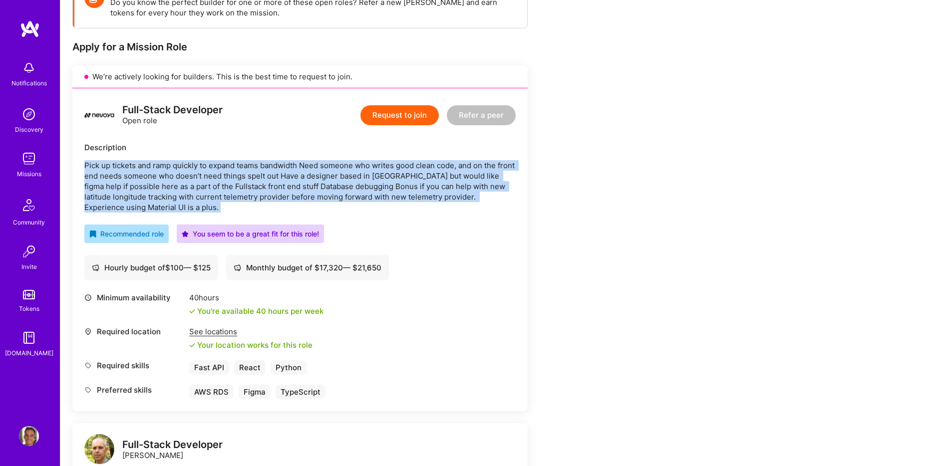
click at [232, 191] on p "Pick up tickets and ramp quickly to expand teams bandwidth Need someone who wri…" at bounding box center [299, 186] width 431 height 52
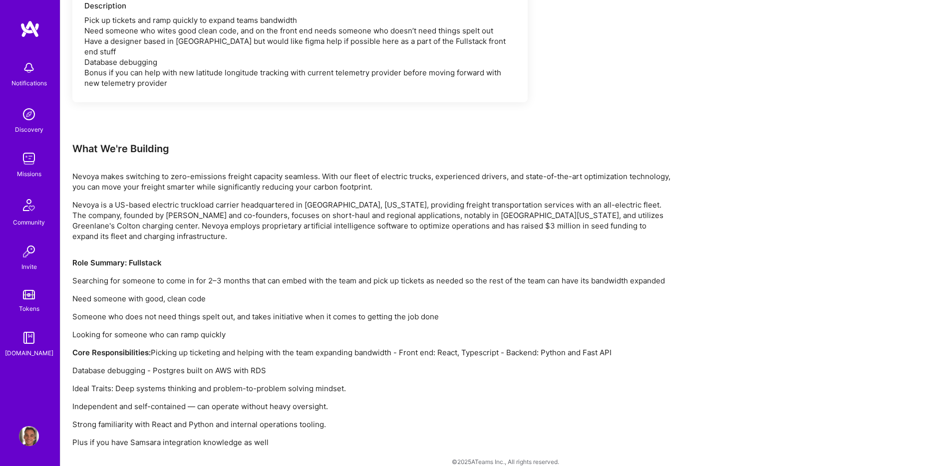
scroll to position [648, 0]
click at [224, 216] on p "Nevoya is a US-based electric truckload carrier headquartered in Los Angeles, C…" at bounding box center [371, 218] width 599 height 42
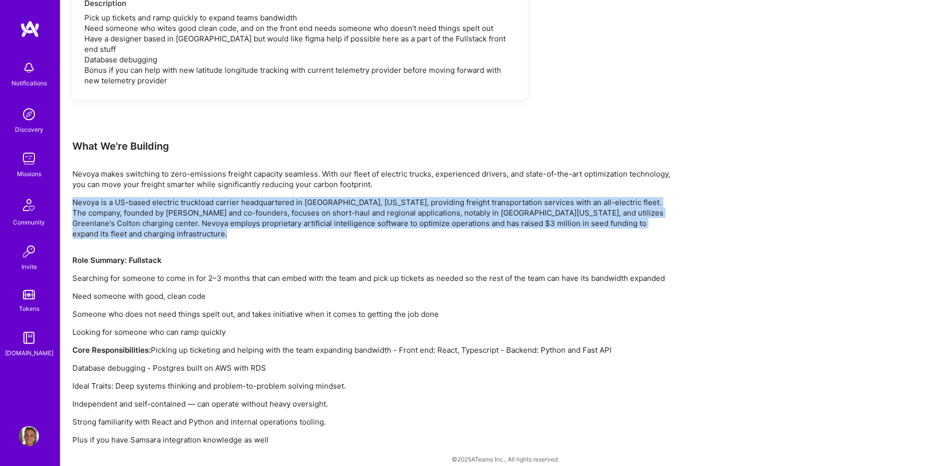
click at [224, 216] on p "Nevoya is a US-based electric truckload carrier headquartered in Los Angeles, C…" at bounding box center [371, 218] width 599 height 42
click at [220, 210] on p "Nevoya is a US-based electric truckload carrier headquartered in Los Angeles, C…" at bounding box center [371, 218] width 599 height 42
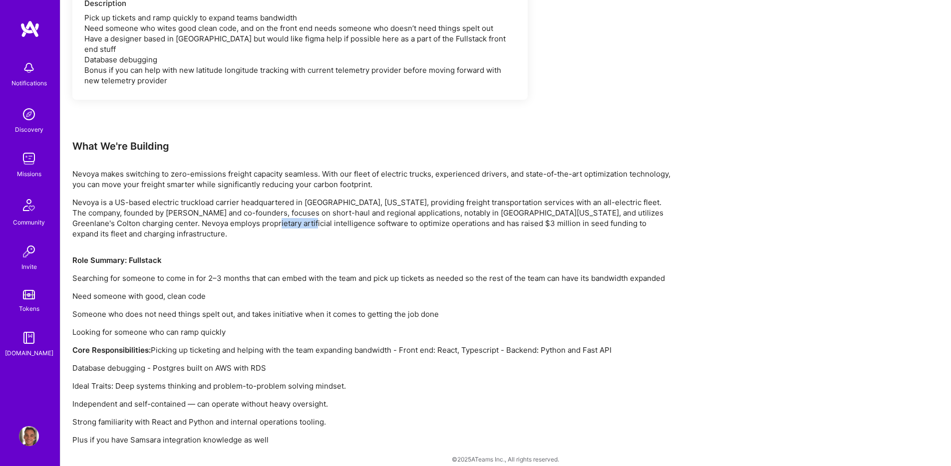
click at [220, 210] on p "Nevoya is a US-based electric truckload carrier headquartered in Los Angeles, C…" at bounding box center [371, 218] width 599 height 42
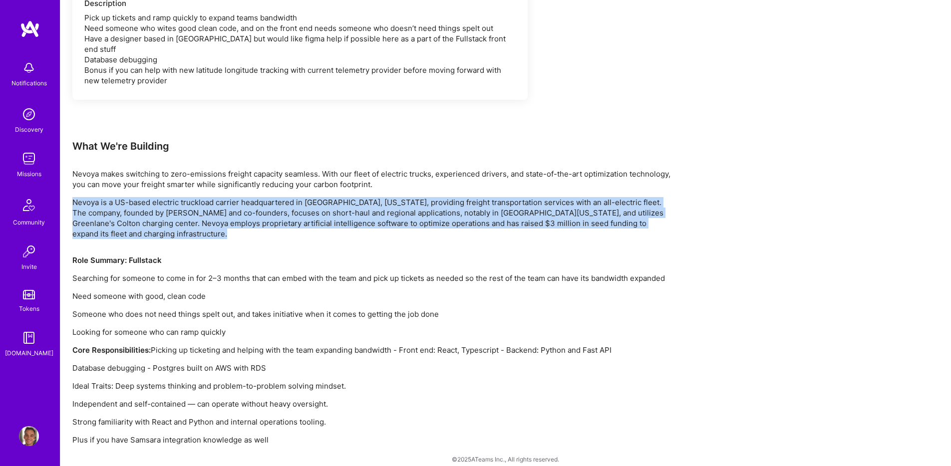
click at [220, 210] on p "Nevoya is a US-based electric truckload carrier headquartered in Los Angeles, C…" at bounding box center [371, 218] width 599 height 42
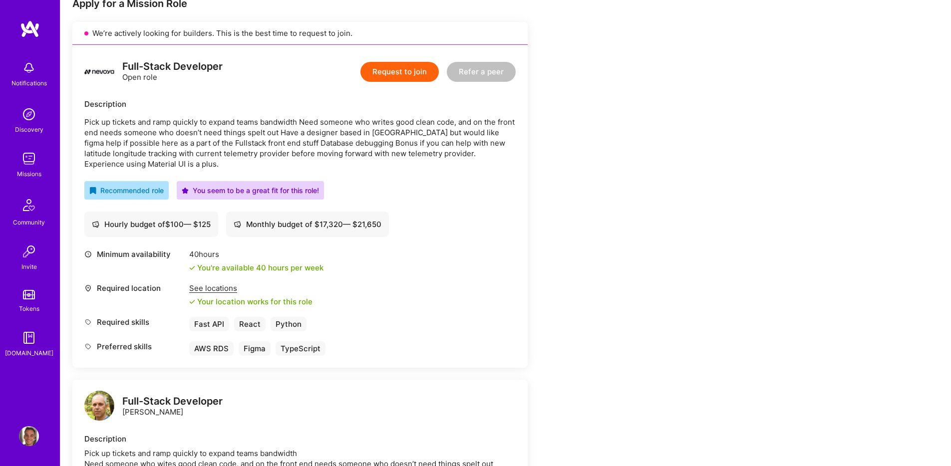
scroll to position [0, 0]
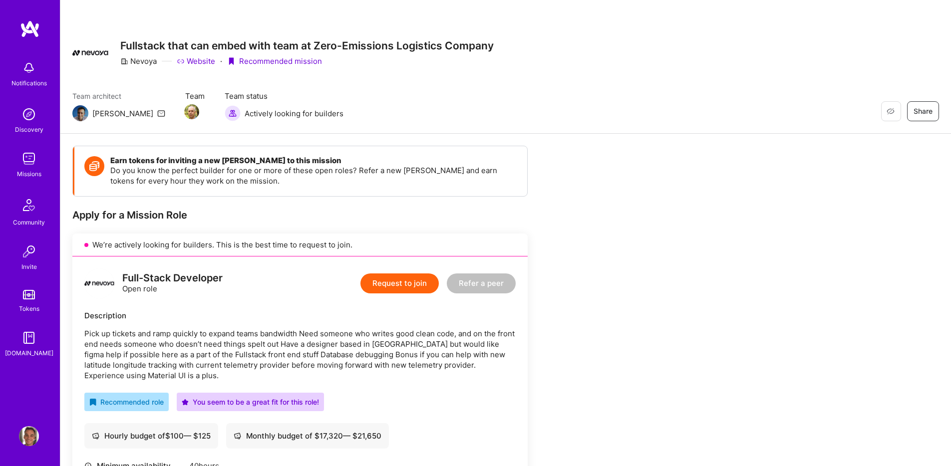
click at [406, 281] on button "Request to join" at bounding box center [399, 284] width 78 height 20
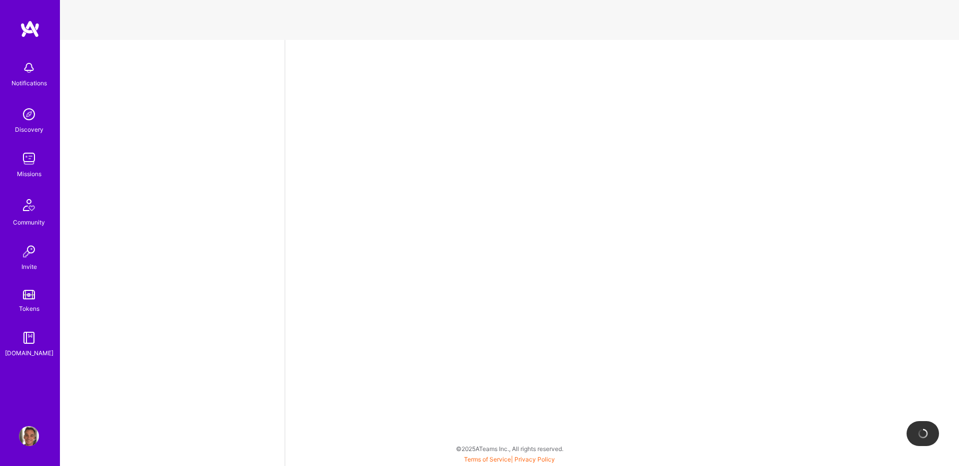
select select "US"
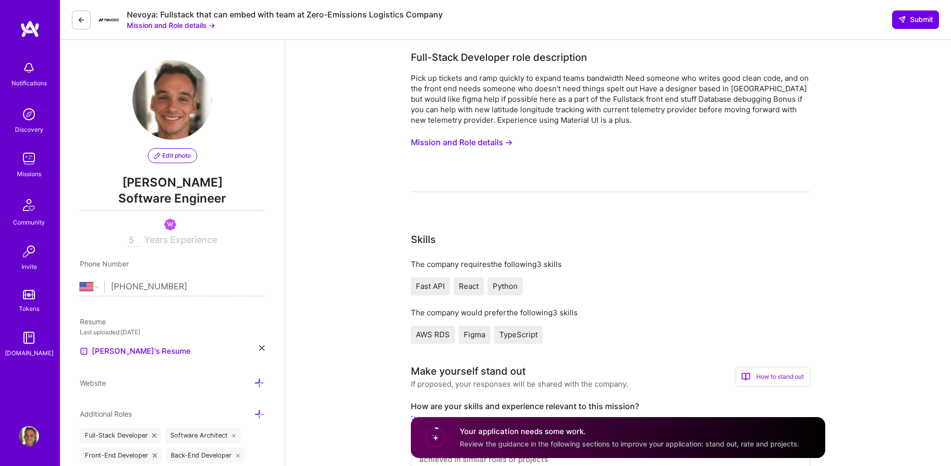
click at [484, 141] on button "Mission and Role details →" at bounding box center [462, 142] width 102 height 18
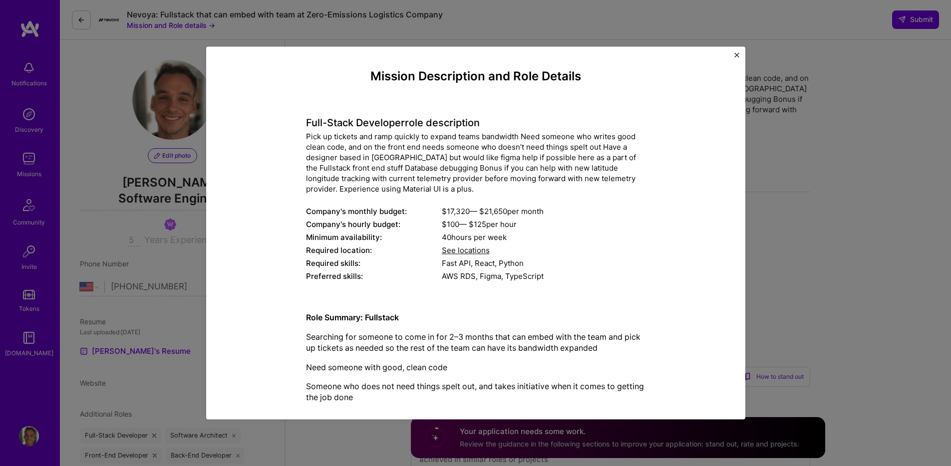
click at [733, 54] on div "Mission Description and Role Details Full-Stack Developer role description Pick…" at bounding box center [475, 232] width 539 height 373
click at [738, 51] on div "Mission Description and Role Details Full-Stack Developer role description Pick…" at bounding box center [475, 232] width 539 height 373
click at [735, 54] on img "Close" at bounding box center [736, 54] width 5 height 5
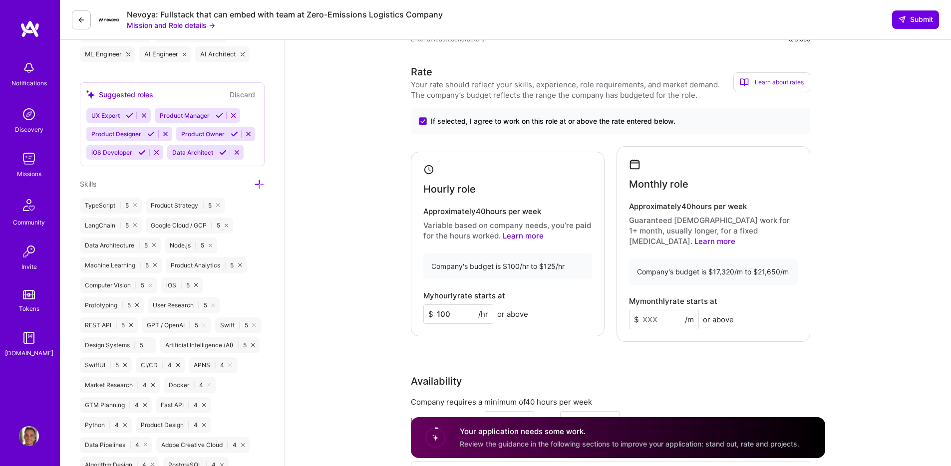
scroll to position [442, 0]
click at [647, 310] on input at bounding box center [664, 319] width 70 height 19
click at [654, 310] on input at bounding box center [664, 319] width 70 height 19
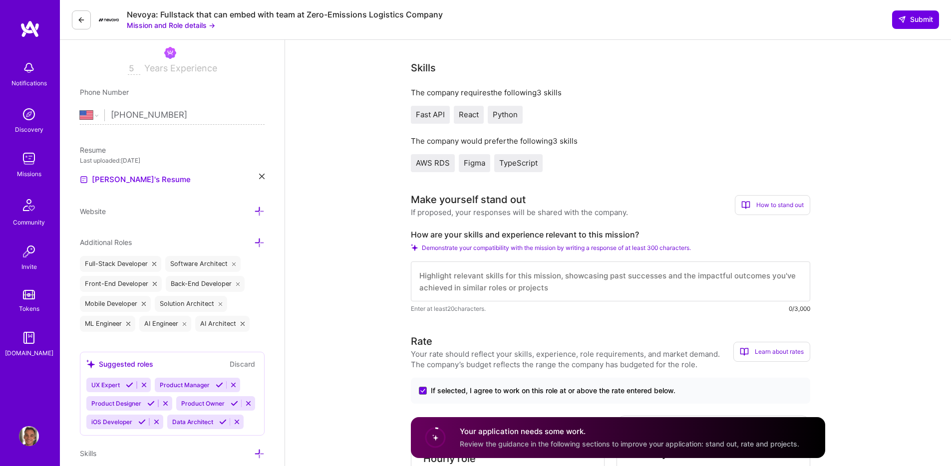
scroll to position [134, 0]
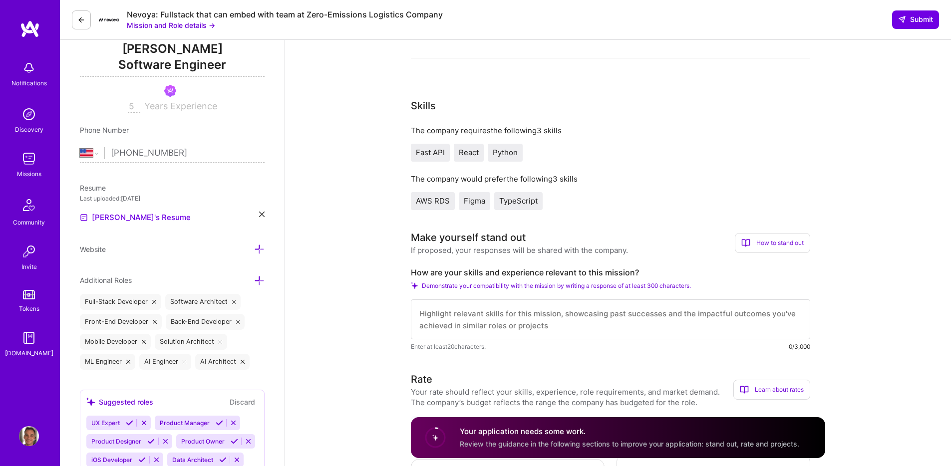
type input "17500"
click at [521, 273] on label "How are your skills and experience relevant to this mission?" at bounding box center [610, 273] width 399 height 10
copy label "How are your skills and experience relevant to this mission?"
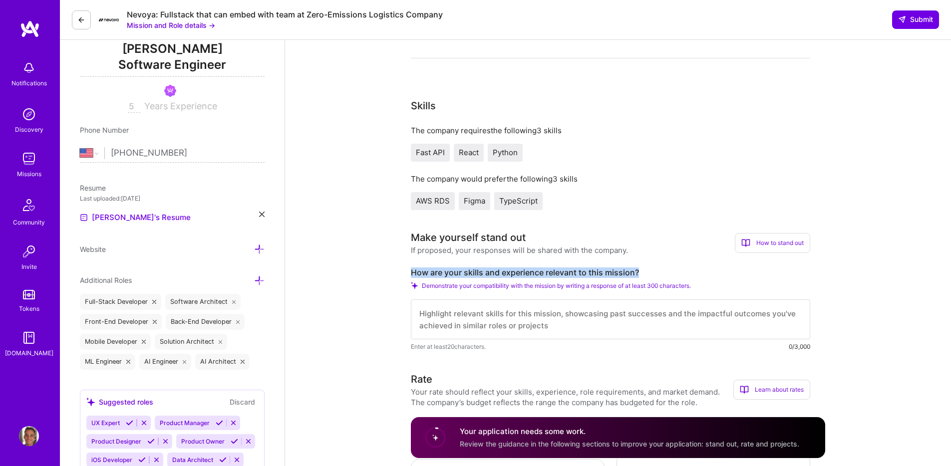
click at [406, 15] on div "Nevoya: Fullstack that can embed with team at Zero-Emissions Logistics Company" at bounding box center [285, 14] width 316 height 10
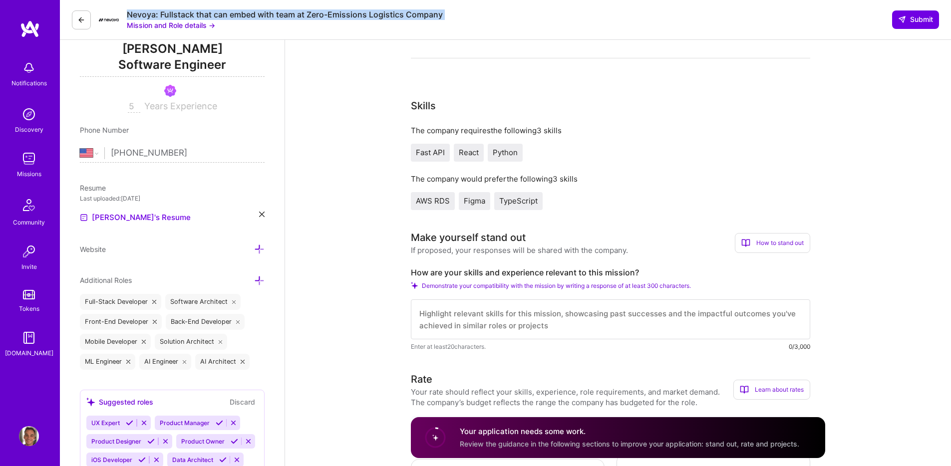
click at [406, 15] on div "Nevoya: Fullstack that can embed with team at Zero-Emissions Logistics Company" at bounding box center [285, 14] width 316 height 10
copy div "Nevoya: Fullstack that can embed with team at Zero-Emissions Logistics Company"
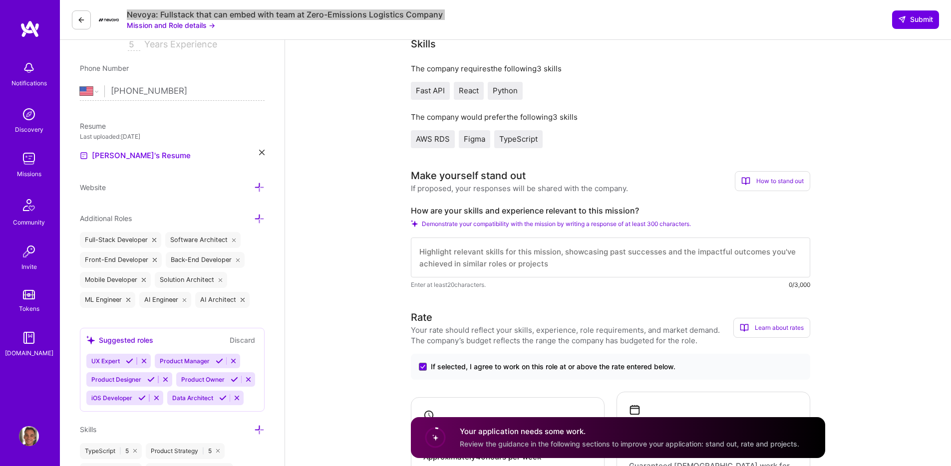
scroll to position [200, 0]
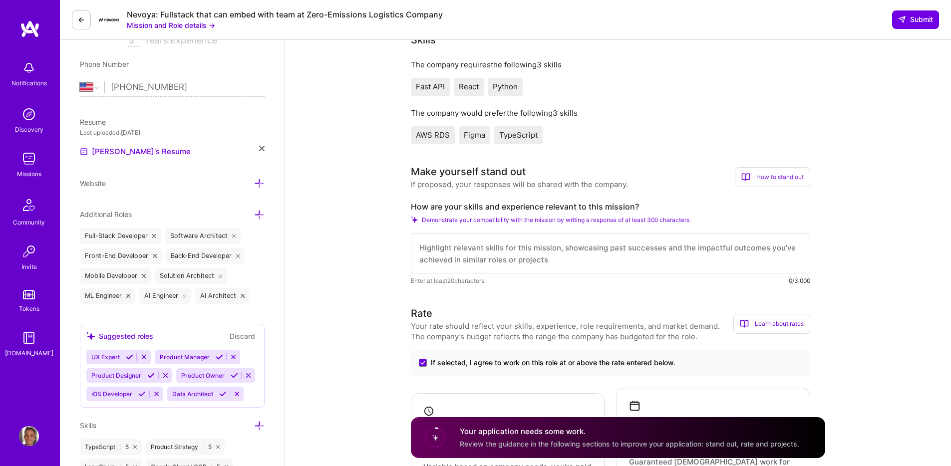
click at [469, 246] on textarea at bounding box center [610, 254] width 399 height 40
type textarea "I"
paste textarea "Hi Nevoya Team, I’m able to work independently and ship high quality code with …"
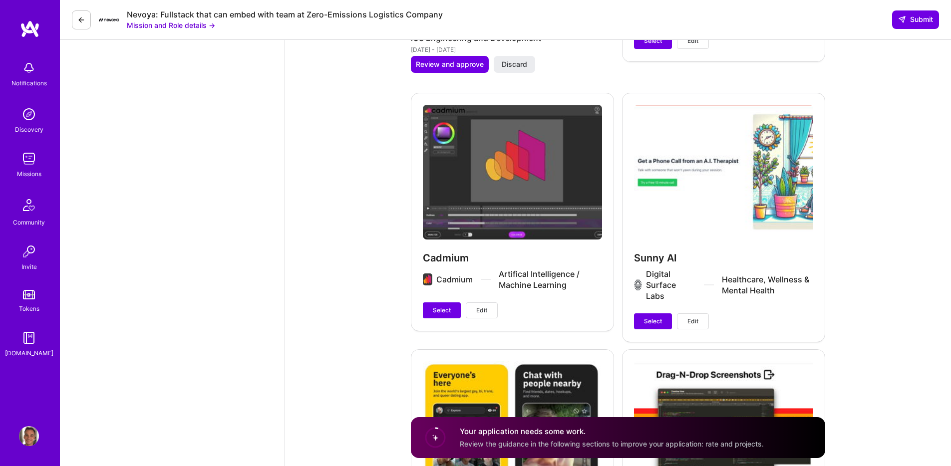
scroll to position [1982, 0]
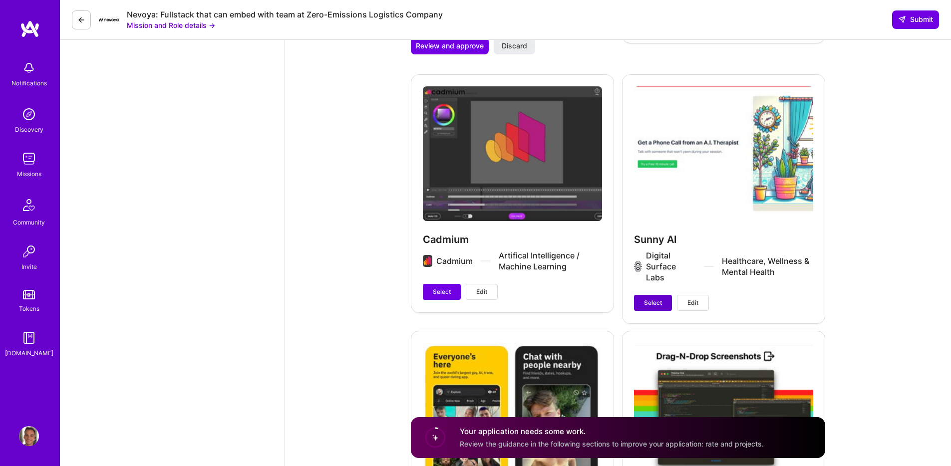
type textarea "Hi Nevoya Team, I’m able to work independently and ship high quality code with …"
click at [656, 299] on span "Select" at bounding box center [653, 303] width 18 height 9
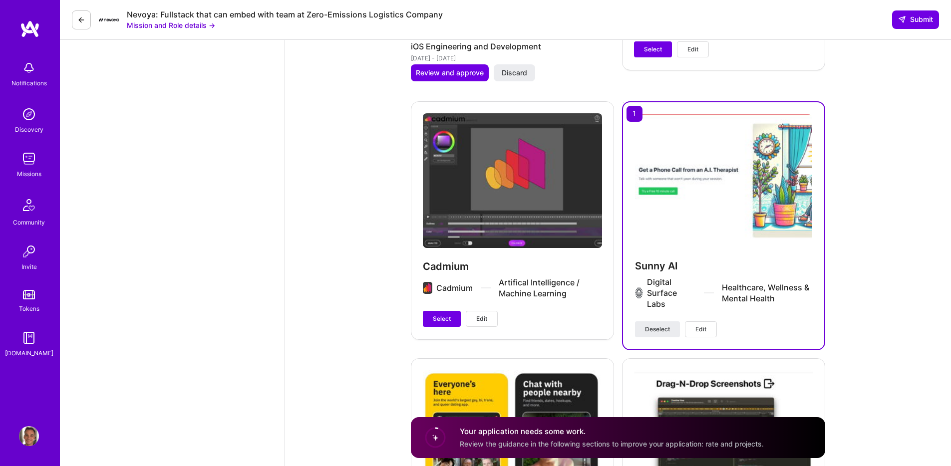
scroll to position [1784, 0]
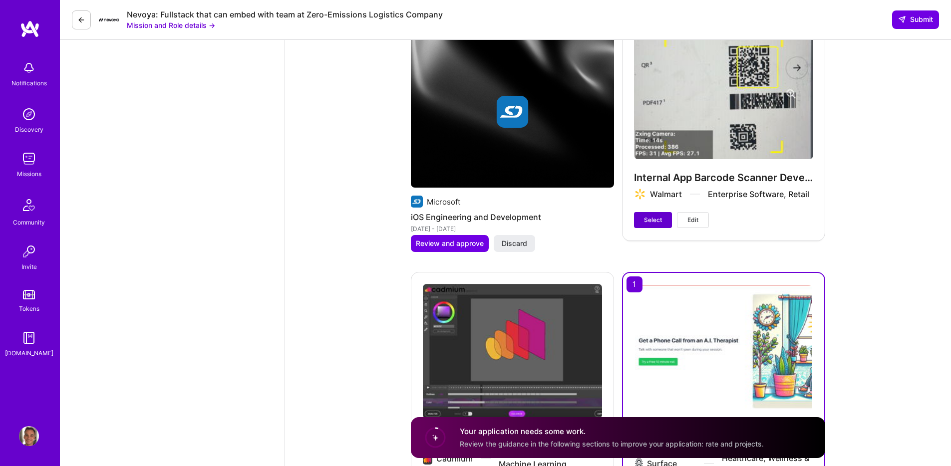
click at [656, 216] on span "Select" at bounding box center [653, 220] width 18 height 9
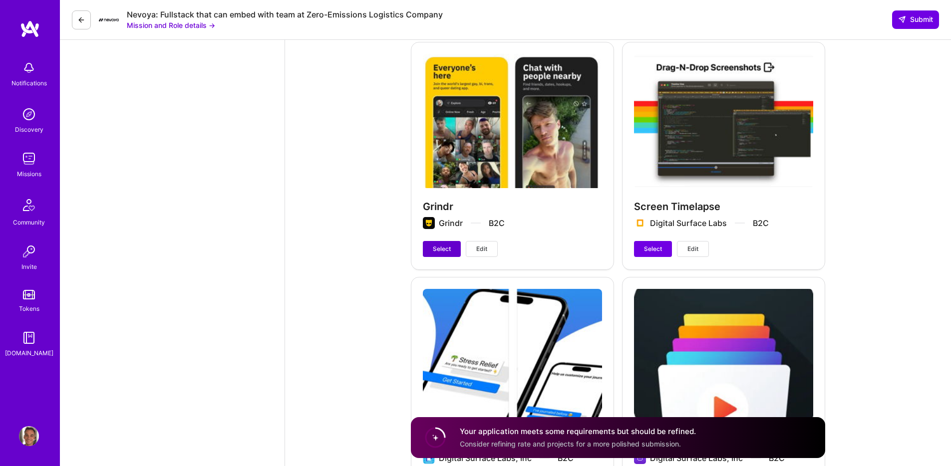
click at [443, 245] on span "Select" at bounding box center [442, 249] width 18 height 9
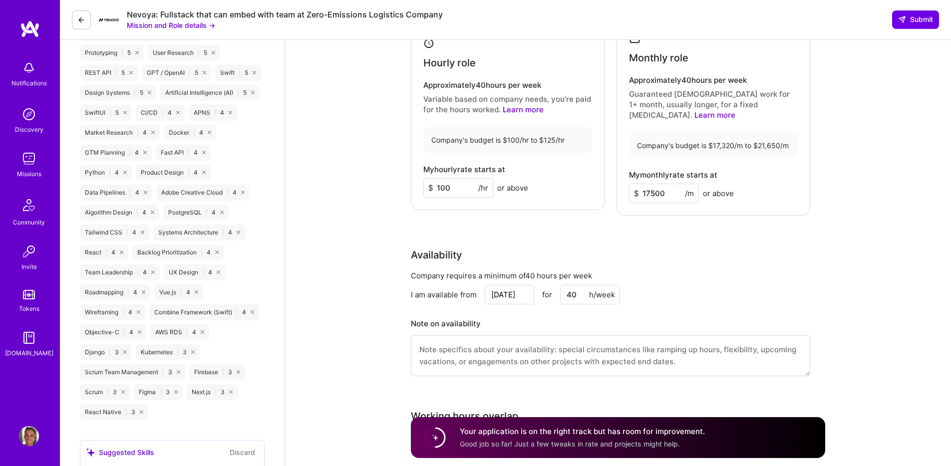
scroll to position [673, 0]
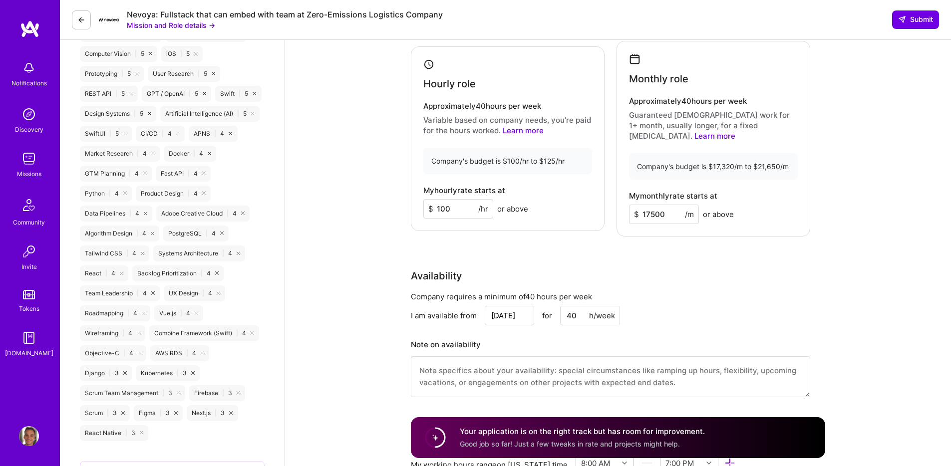
click at [444, 204] on input "100" at bounding box center [458, 208] width 70 height 19
type input "110"
click at [657, 205] on input "17500" at bounding box center [664, 214] width 70 height 19
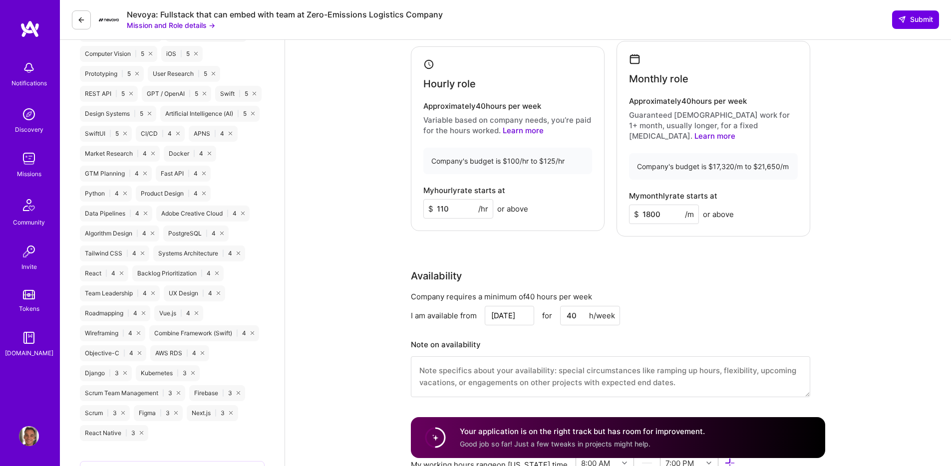
type input "1800"
click at [658, 269] on div "Availability" at bounding box center [610, 276] width 399 height 15
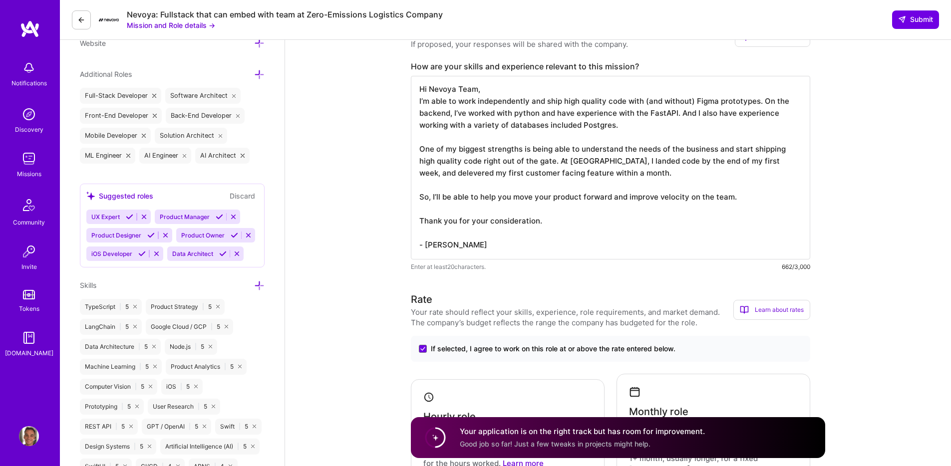
scroll to position [0, 0]
click at [912, 16] on span "Submit" at bounding box center [915, 19] width 35 height 10
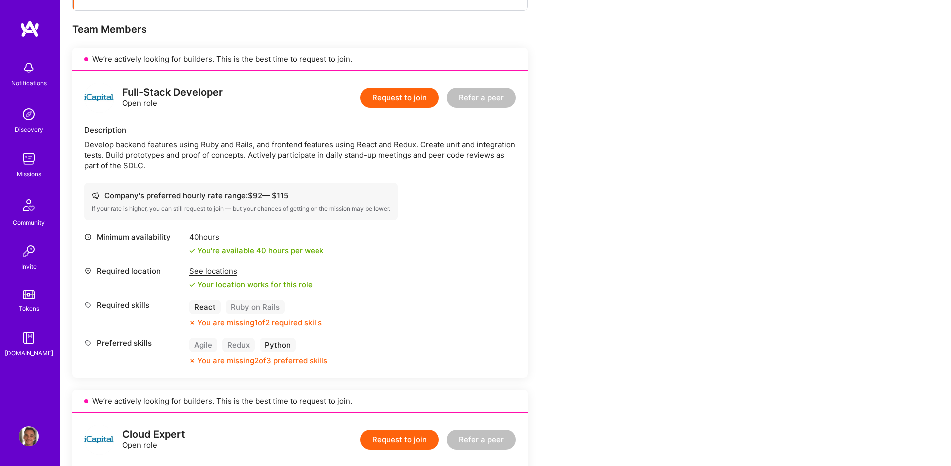
scroll to position [185, 0]
click at [191, 152] on div "Develop backend features using Ruby and Rails, and frontend features using Reac…" at bounding box center [299, 155] width 431 height 31
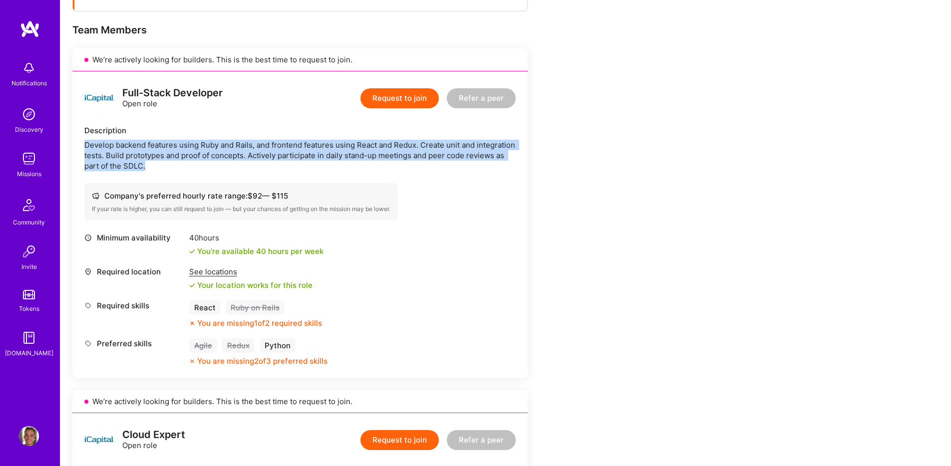
click at [191, 152] on div "Develop backend features using Ruby and Rails, and frontend features using Reac…" at bounding box center [299, 155] width 431 height 31
click at [198, 164] on div "Develop backend features using Ruby and Rails, and frontend features using Reac…" at bounding box center [299, 155] width 431 height 31
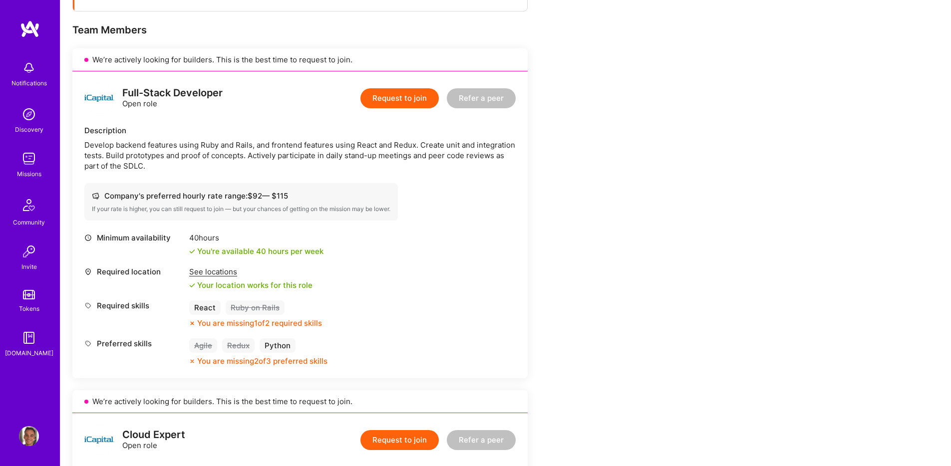
click at [198, 164] on div "Develop backend features using Ruby and Rails, and frontend features using Reac…" at bounding box center [299, 155] width 431 height 31
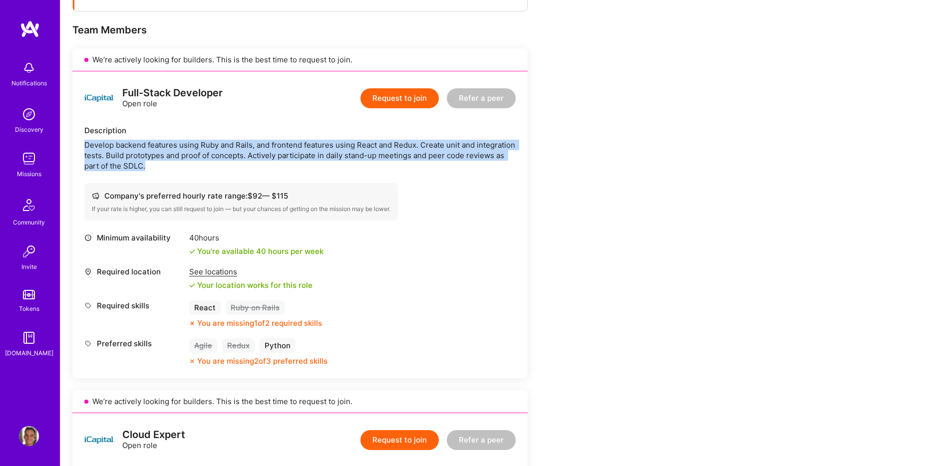
click at [198, 164] on div "Develop backend features using Ruby and Rails, and frontend features using Reac…" at bounding box center [299, 155] width 431 height 31
click at [183, 147] on div "Develop backend features using Ruby and Rails, and frontend features using Reac…" at bounding box center [299, 155] width 431 height 31
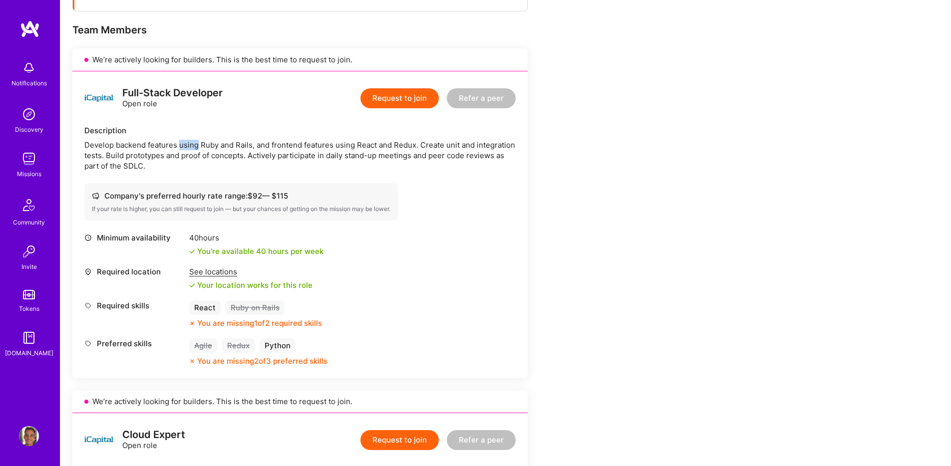
click at [183, 147] on div "Develop backend features using Ruby and Rails, and frontend features using Reac…" at bounding box center [299, 155] width 431 height 31
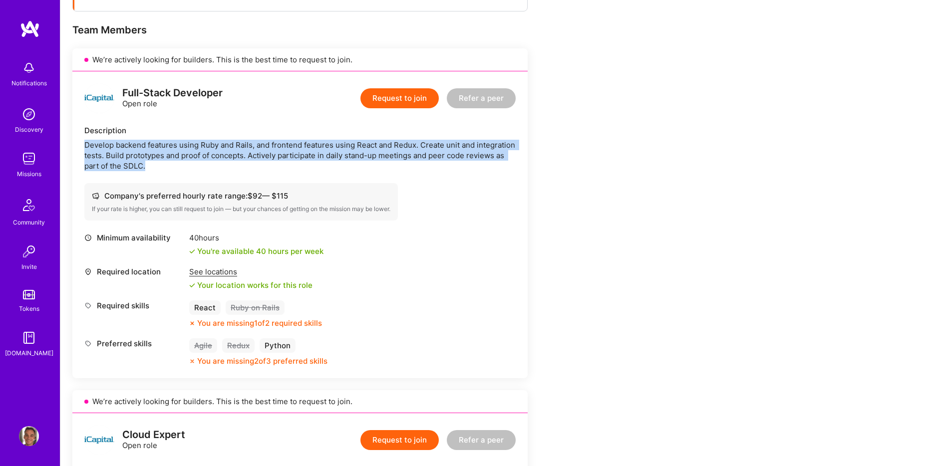
click at [183, 147] on div "Develop backend features using Ruby and Rails, and frontend features using Reac…" at bounding box center [299, 155] width 431 height 31
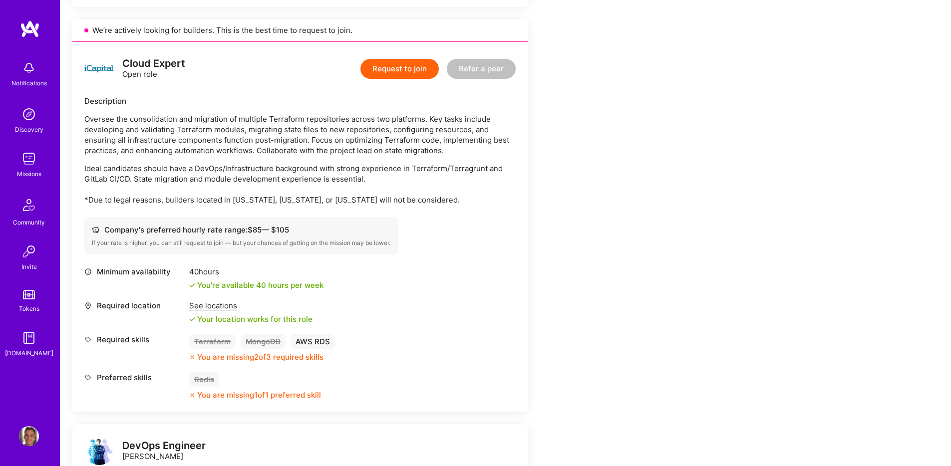
scroll to position [558, 0]
click at [267, 130] on p "Oversee the consolidation and migration of multiple Terraform repositories acro…" at bounding box center [299, 133] width 431 height 42
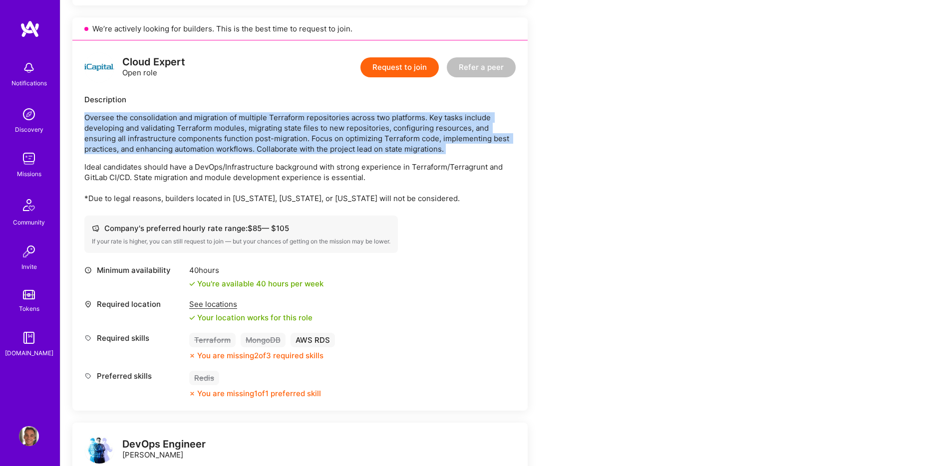
click at [267, 130] on p "Oversee the consolidation and migration of multiple Terraform repositories acro…" at bounding box center [299, 133] width 431 height 42
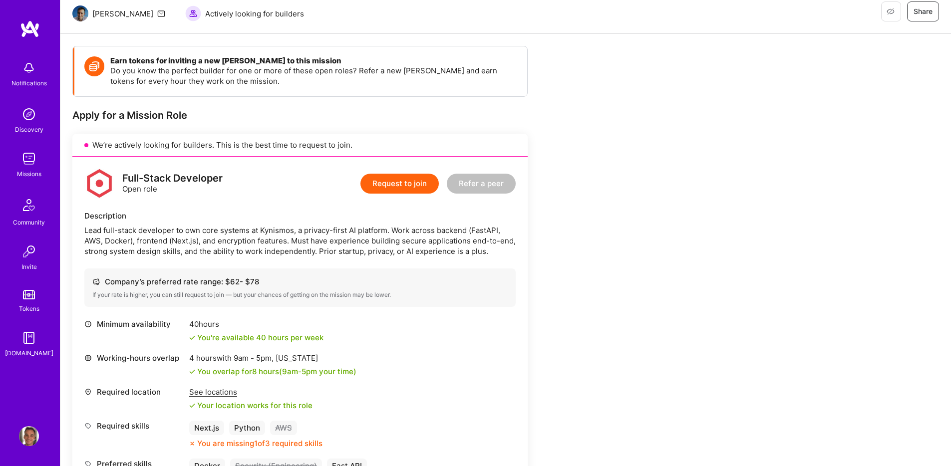
scroll to position [105, 0]
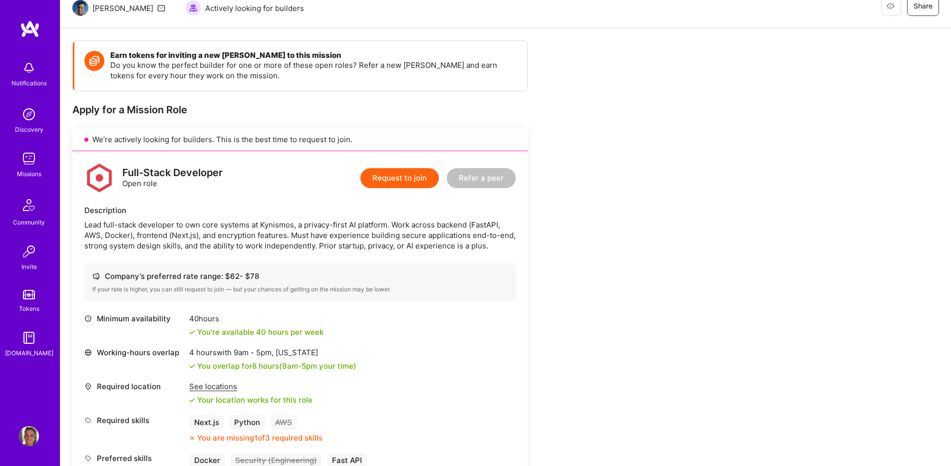
click at [233, 227] on div "Lead full-stack developer to own core systems at Kynismos, a privacy-first AI p…" at bounding box center [299, 235] width 431 height 31
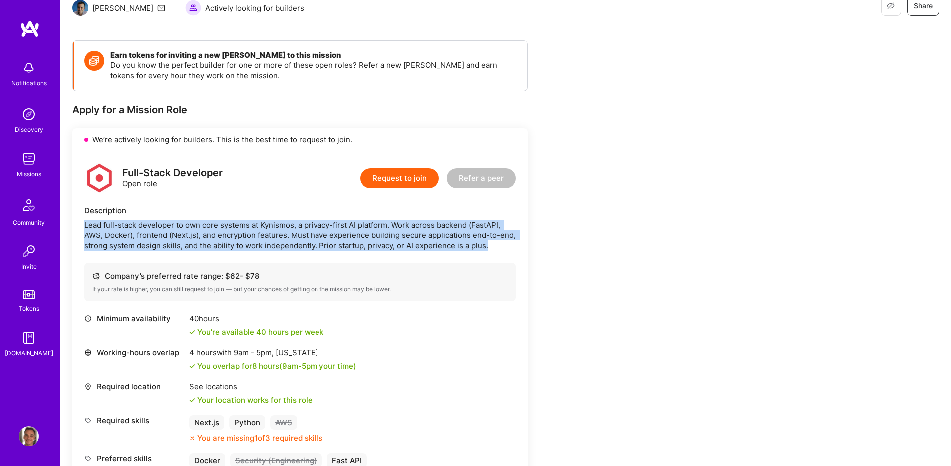
click at [233, 227] on div "Lead full-stack developer to own core systems at Kynismos, a privacy-first AI p…" at bounding box center [299, 235] width 431 height 31
click at [237, 240] on div "Lead full-stack developer to own core systems at Kynismos, a privacy-first AI p…" at bounding box center [299, 235] width 431 height 31
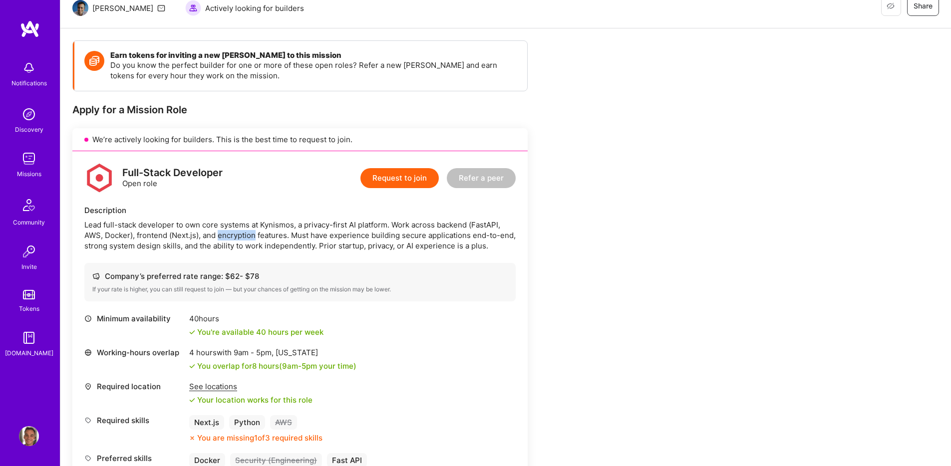
click at [237, 240] on div "Lead full-stack developer to own core systems at Kynismos, a privacy-first AI p…" at bounding box center [299, 235] width 431 height 31
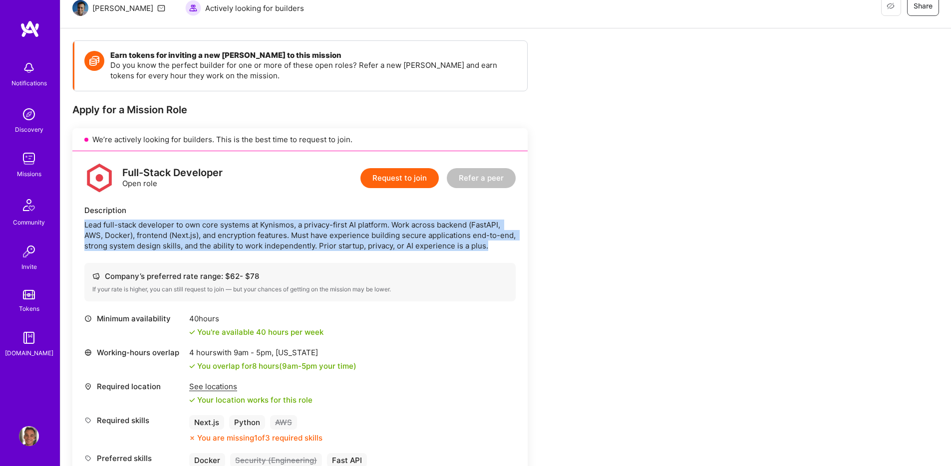
click at [237, 240] on div "Lead full-stack developer to own core systems at Kynismos, a privacy-first AI p…" at bounding box center [299, 235] width 431 height 31
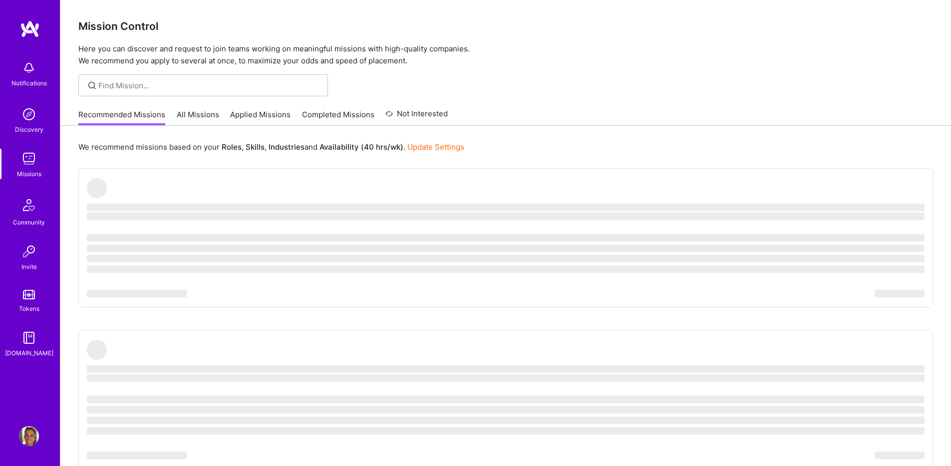
click at [275, 112] on link "Applied Missions" at bounding box center [260, 117] width 60 height 16
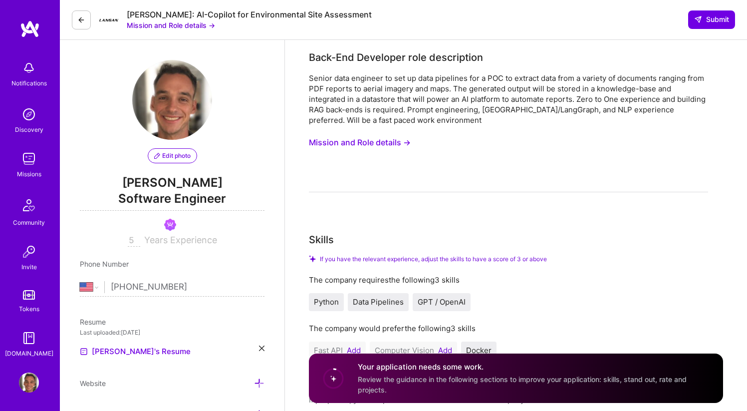
select select "US"
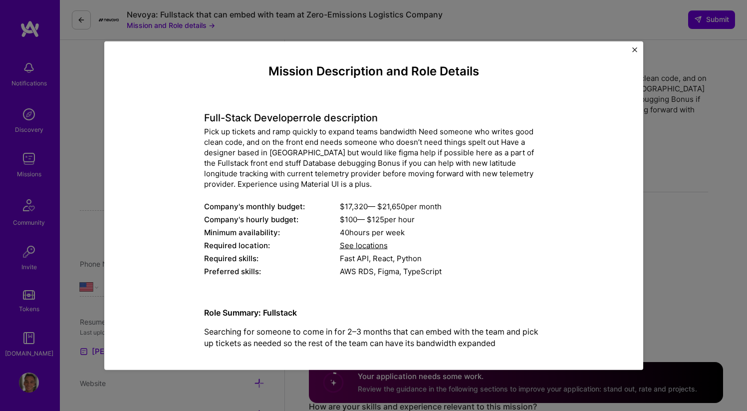
select select "US"
